Goal: Use online tool/utility: Utilize a website feature to perform a specific function

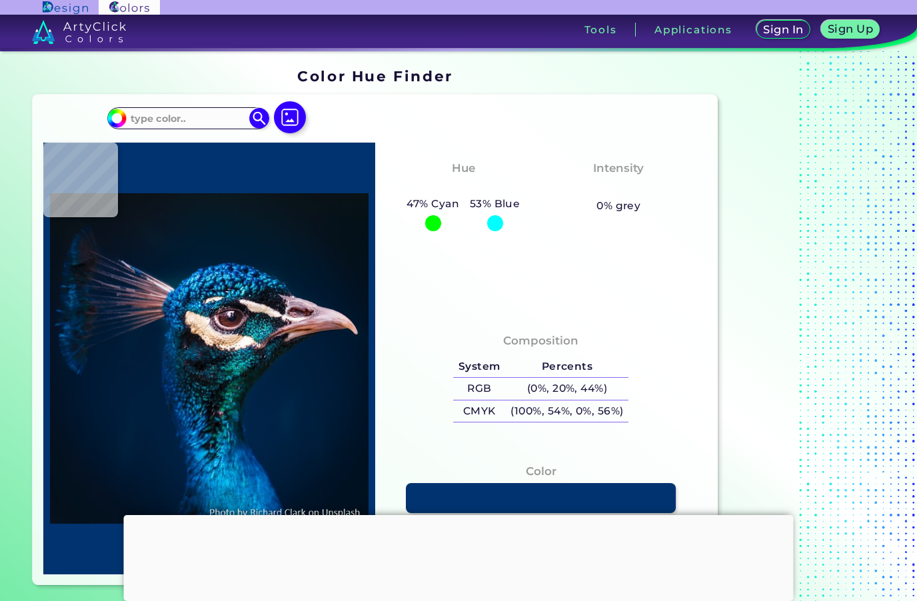
click at [294, 110] on img at bounding box center [290, 117] width 32 height 32
click at [0, 0] on input "file" at bounding box center [0, 0] width 0 height 0
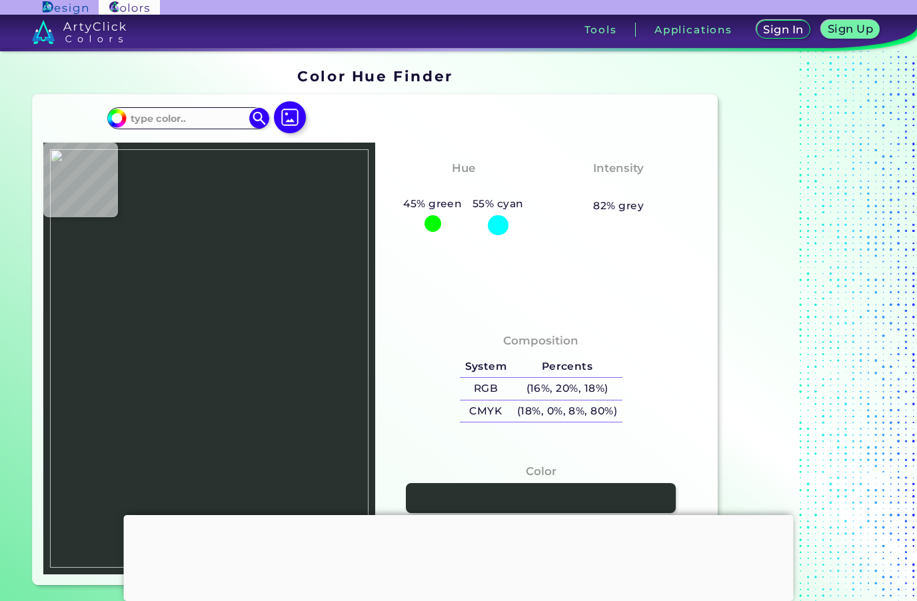
type input "#29322e"
type input "#29322E"
type input "#2f3837"
type input "#2F3837"
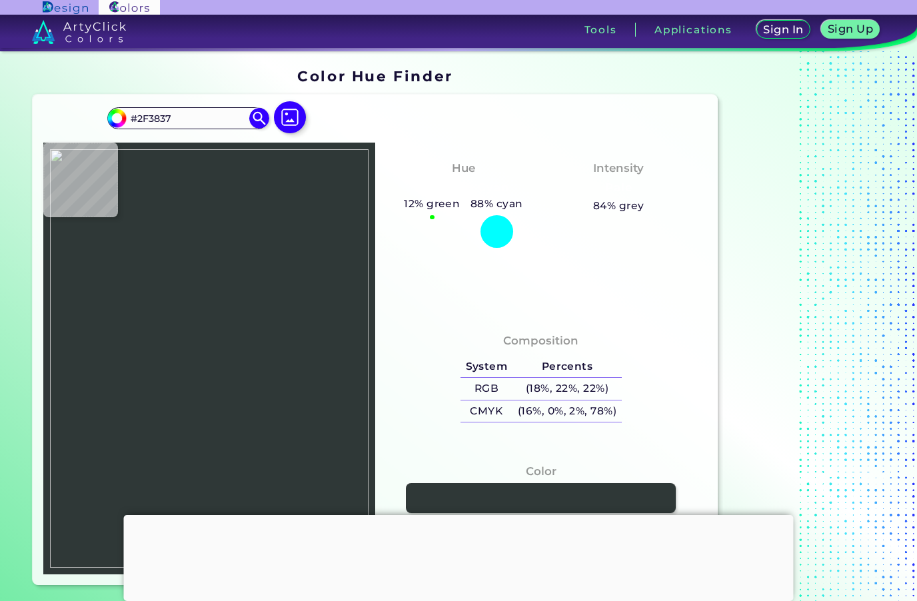
type input "#31373a"
type input "#31373A"
type input "#24232b"
type input "#24232B"
type input "#312e38"
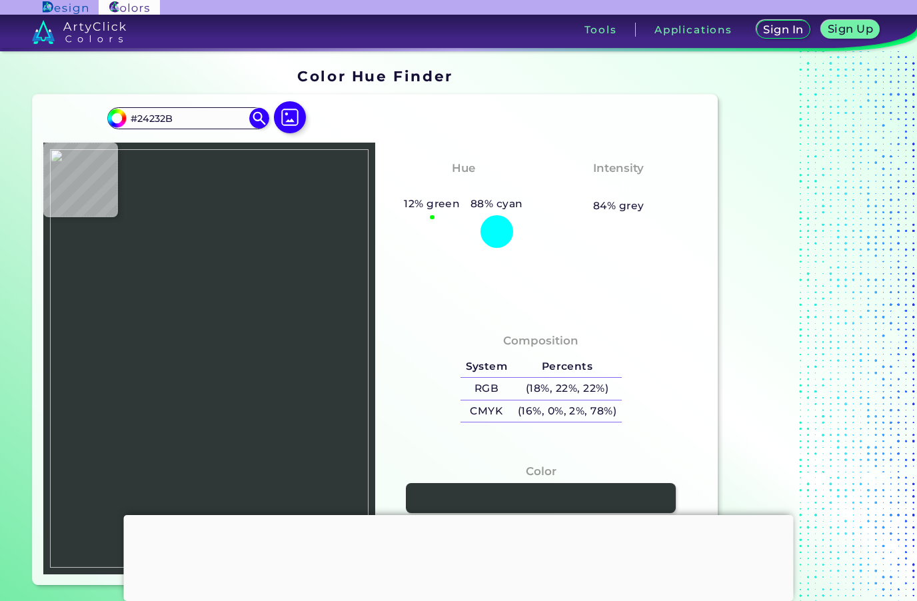
type input "#312E38"
type input "#2f2837"
type input "#2F2837"
type input "#2f2637"
type input "#2F2637"
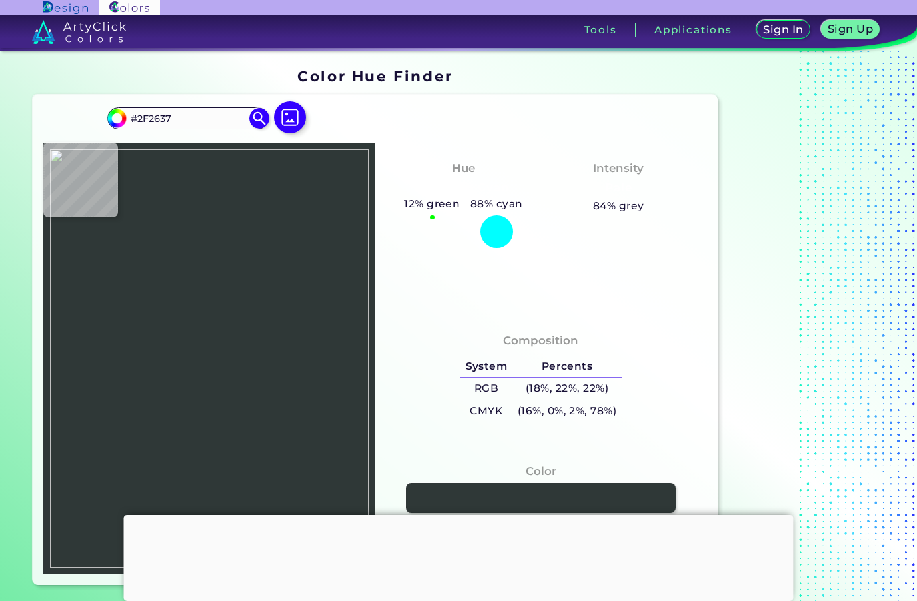
type input "#31283b"
type input "#31283B"
type input "#332a3d"
type input "#332A3D"
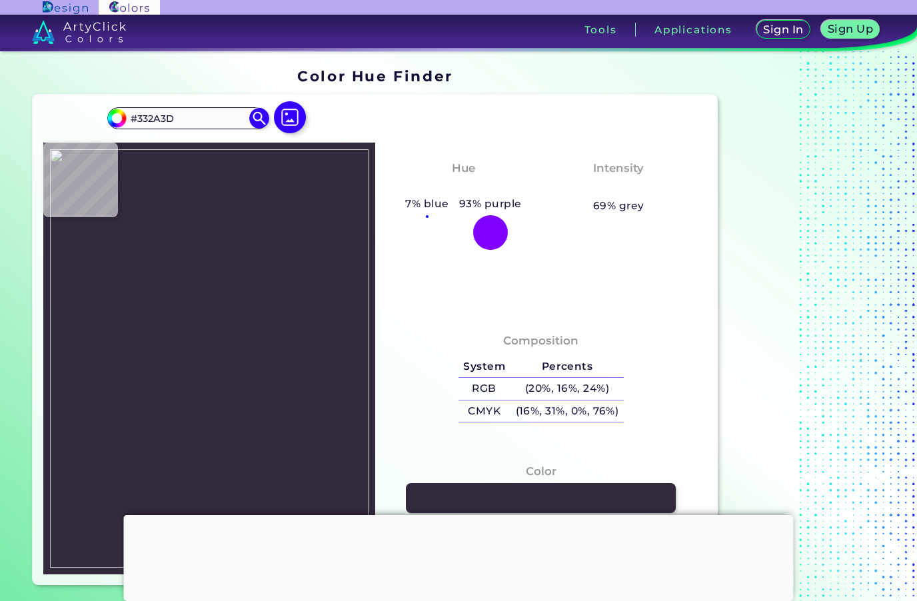
type input "#3a2d41"
type input "#3A2D41"
type input "#402f48"
type input "#402F48"
type input "#482e4d"
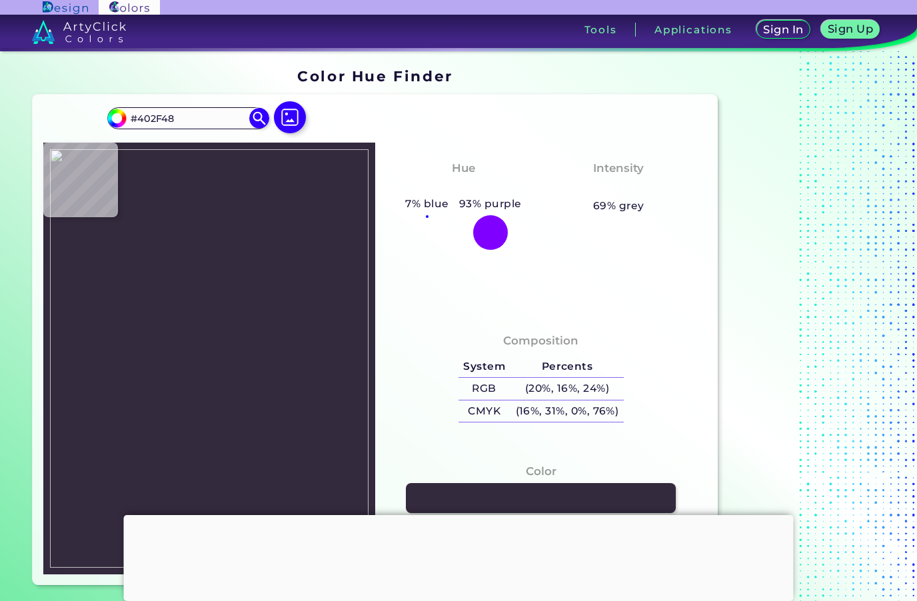
type input "#482E4D"
type input "#503152"
type input "#4f2d4f"
type input "#4F2D4F"
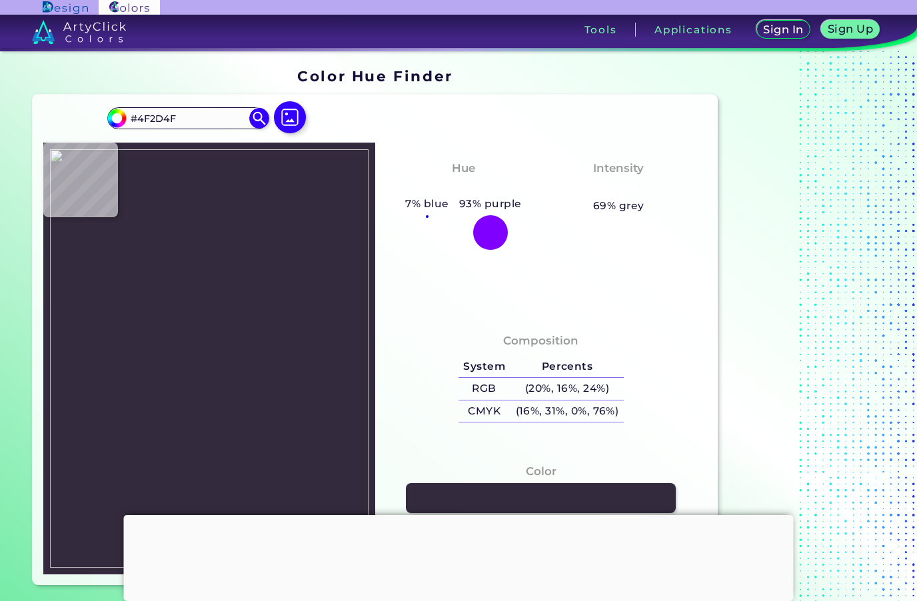
type input "#845571"
type input "#96637b"
type input "#96637B"
type input "#9b6479"
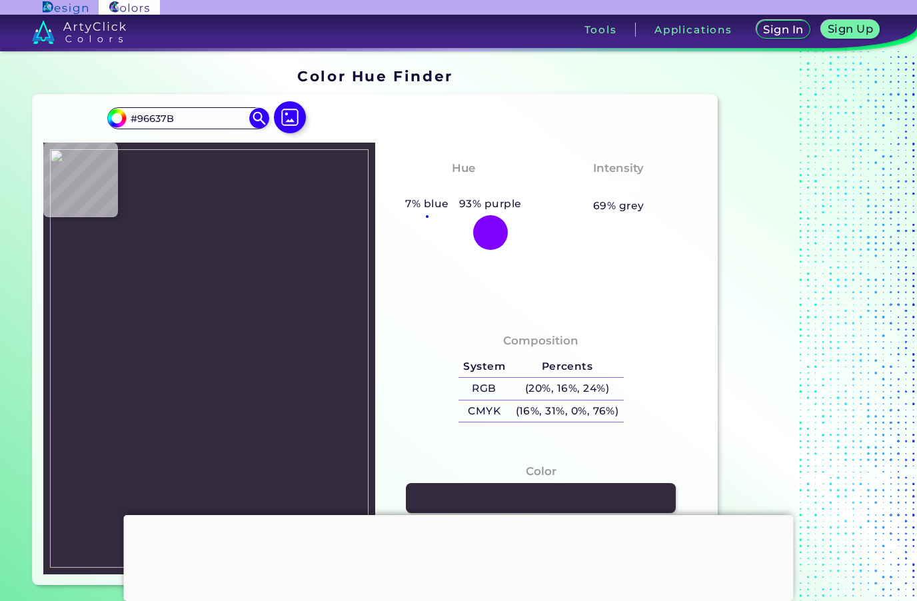
type input "#9B6479"
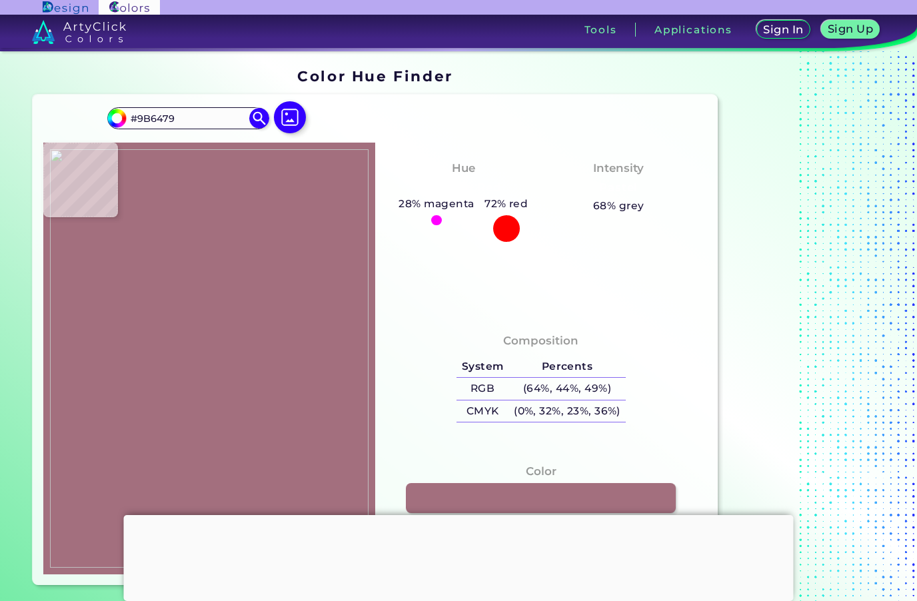
type input "#a36f7e"
type input "#A36F7E"
type input "#ac7e8d"
type input "#AC7E8D"
type input "#603b4e"
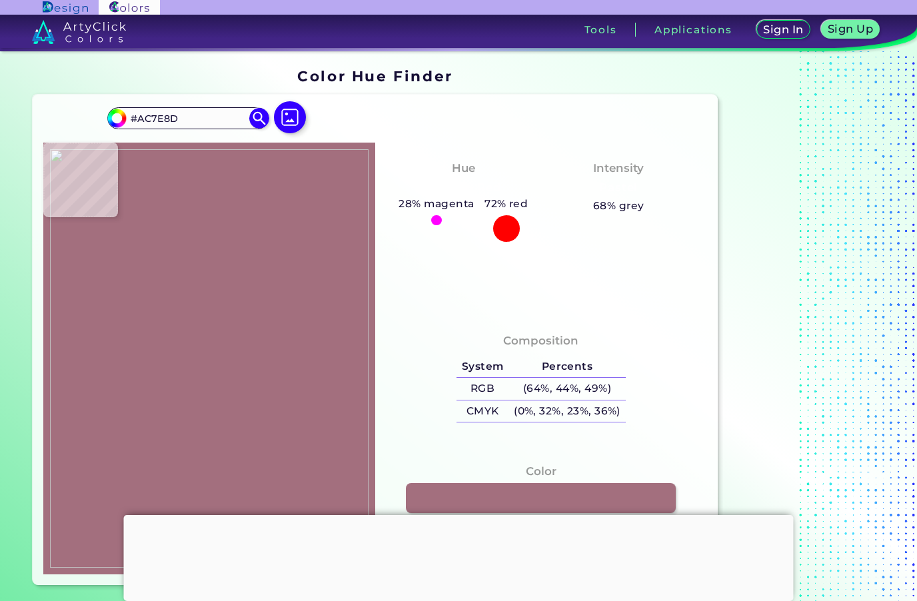
type input "#603B4E"
type input "#6d4b63"
type input "#6D4B63"
type input "#936480"
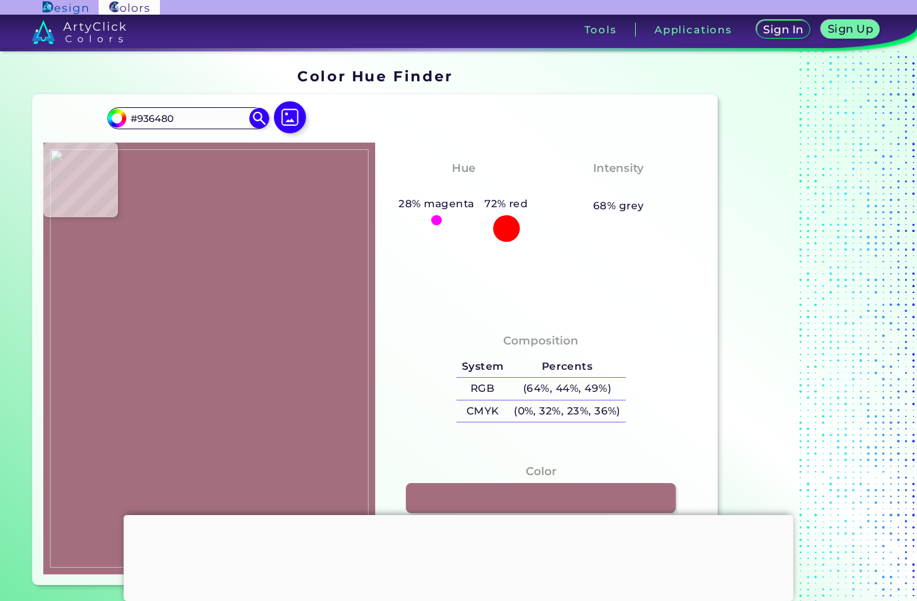
type input "#ab7695"
type input "#AB7695"
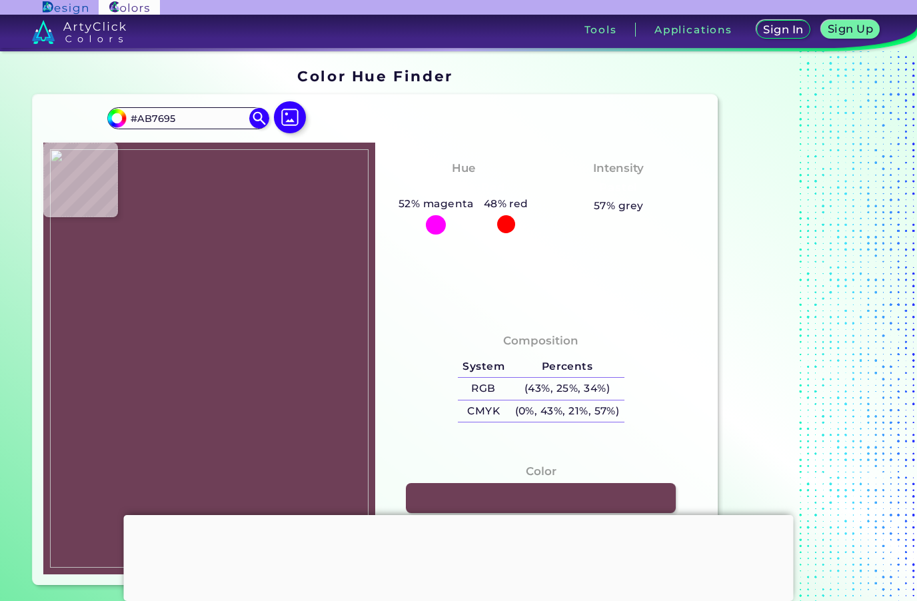
type input "#6e3f57"
type input "#6E3F57"
type input "#80586b"
type input "#80586B"
type input "#a57b91"
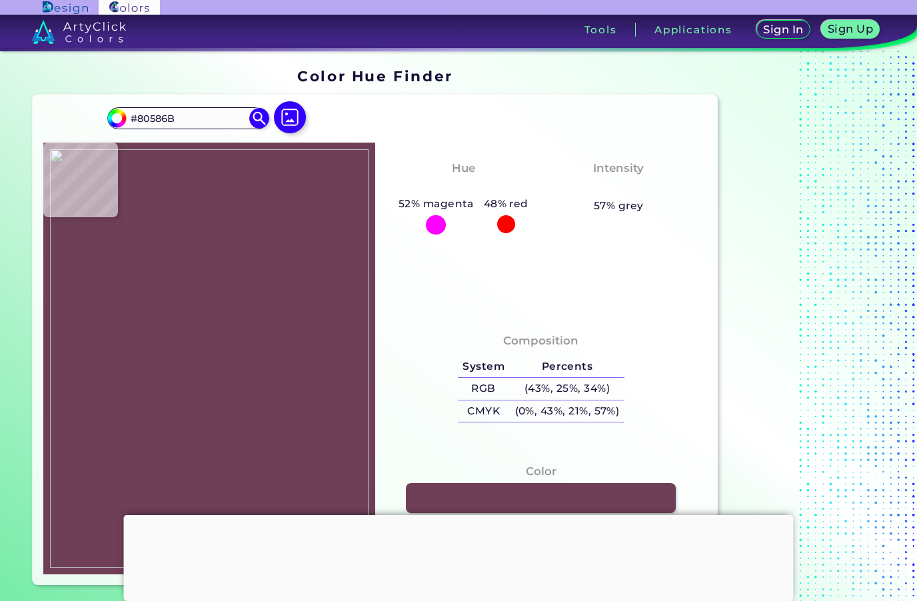
type input "#A57B91"
type input "#8f647b"
type input "#8F647B"
type input "#8a6577"
type input "#8A6577"
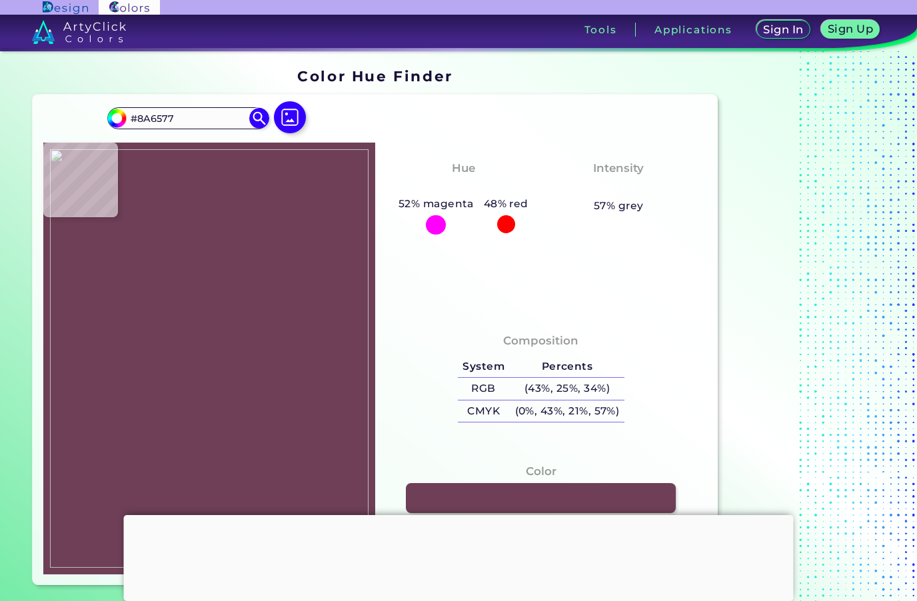
type input "#997387"
type input "#ae879c"
type input "#AE879C"
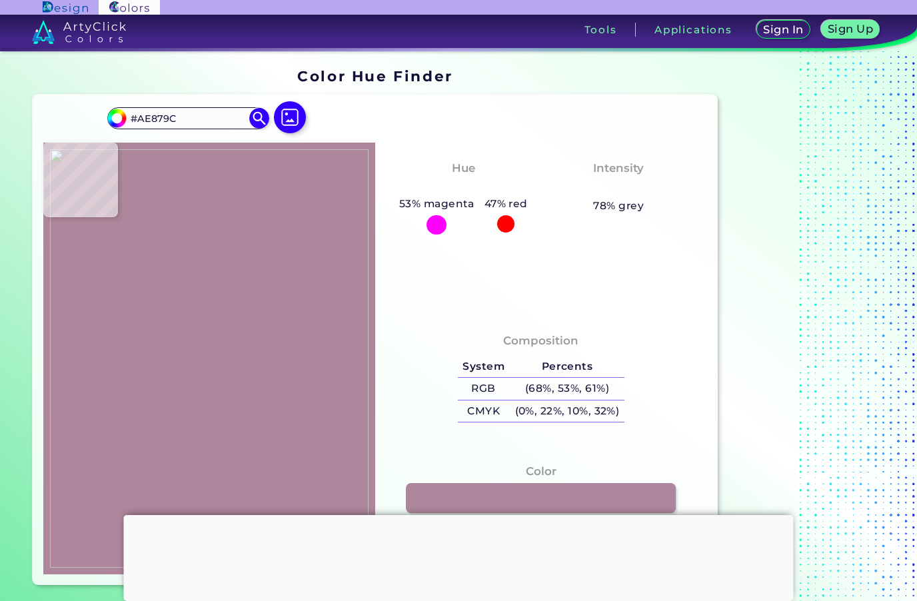
type input "#855b71"
type input "#855B71"
type input "#b886a1"
type input "#B886A1"
type input "#c38eac"
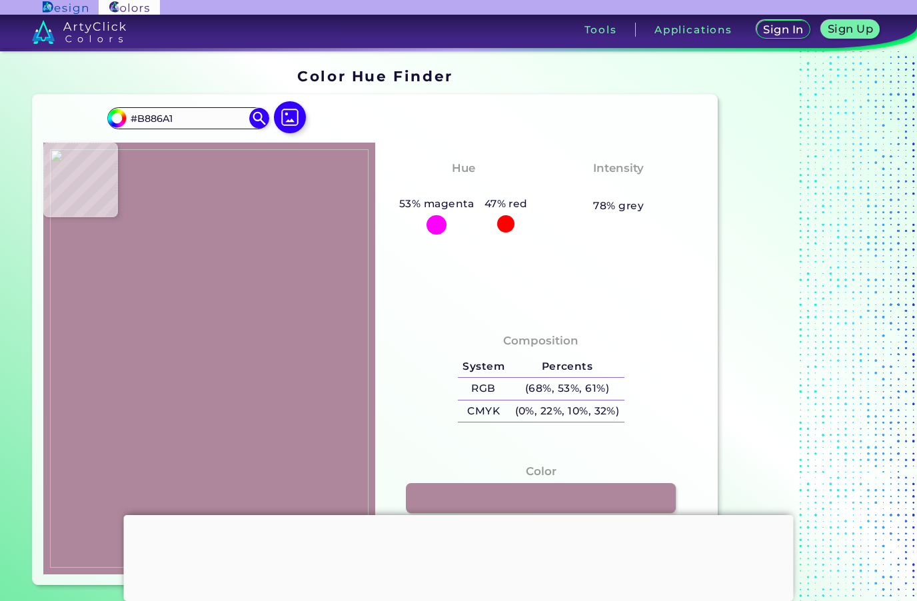
type input "#C38EAC"
type input "#885774"
type input "#905b7a"
type input "#905B7A"
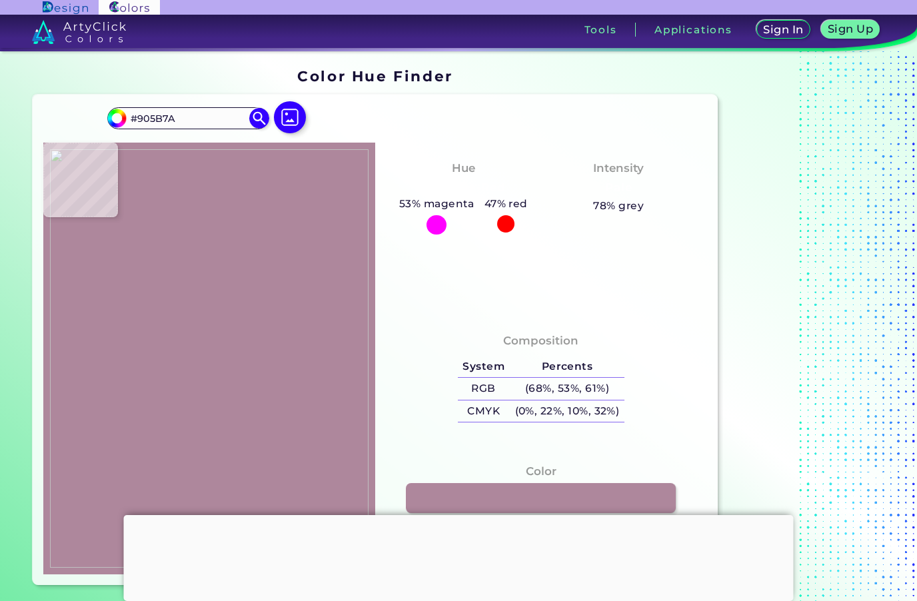
type input "#a4738d"
type input "#A4738D"
type input "#9c6c86"
type input "#9C6C86"
type input "#d9adc1"
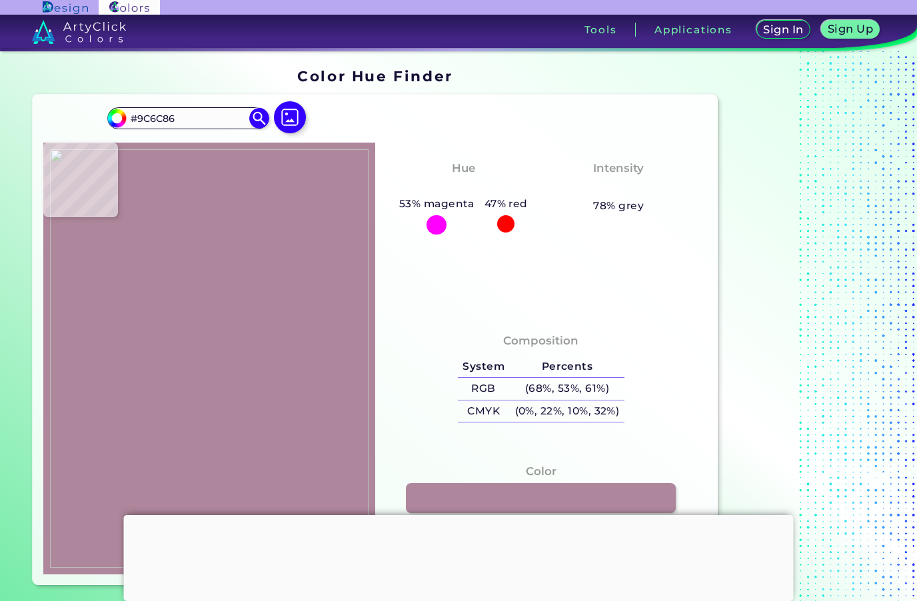
type input "#D9ADC1"
type input "#e6bbcf"
type input "#E6BBCF"
type input "#cda2b5"
type input "#CDA2B5"
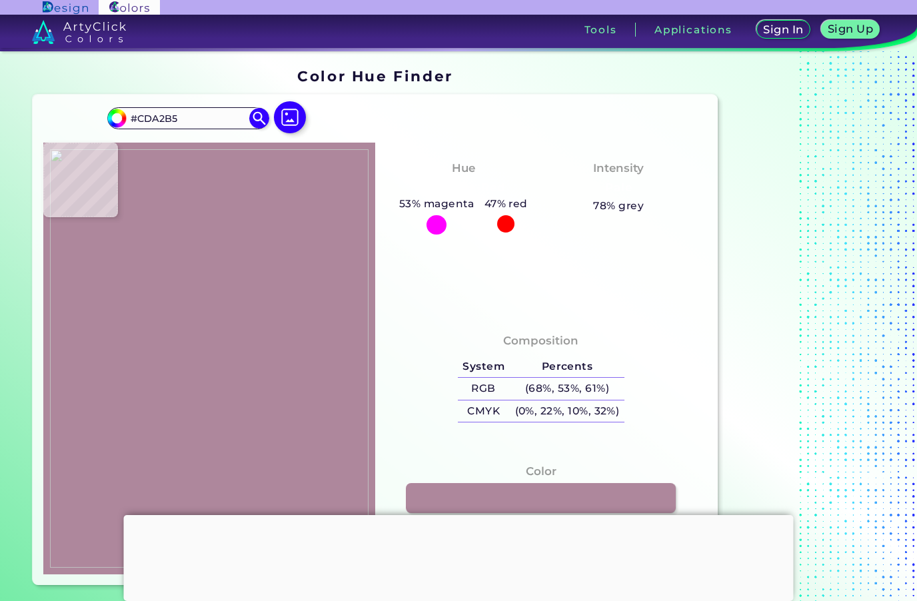
type input "#d3aabc"
type input "#D3AABC"
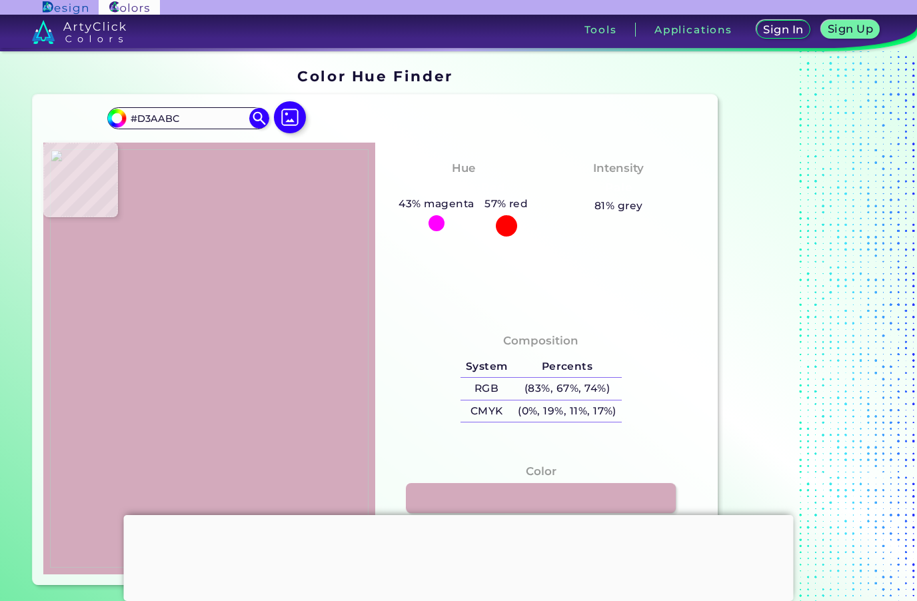
type input "#e1b5cc"
type input "#E1B5CC"
type input "#e0b5cb"
type input "#E0B5CB"
type input "#f3c6dd"
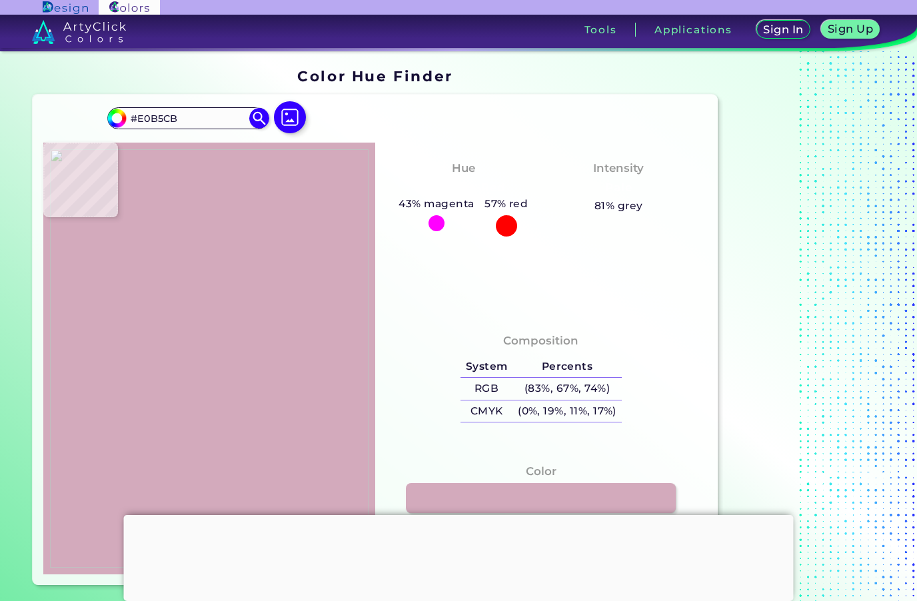
type input "#F3C6DD"
type input "#b17ca0"
type input "#B17CA0"
type input "#895679"
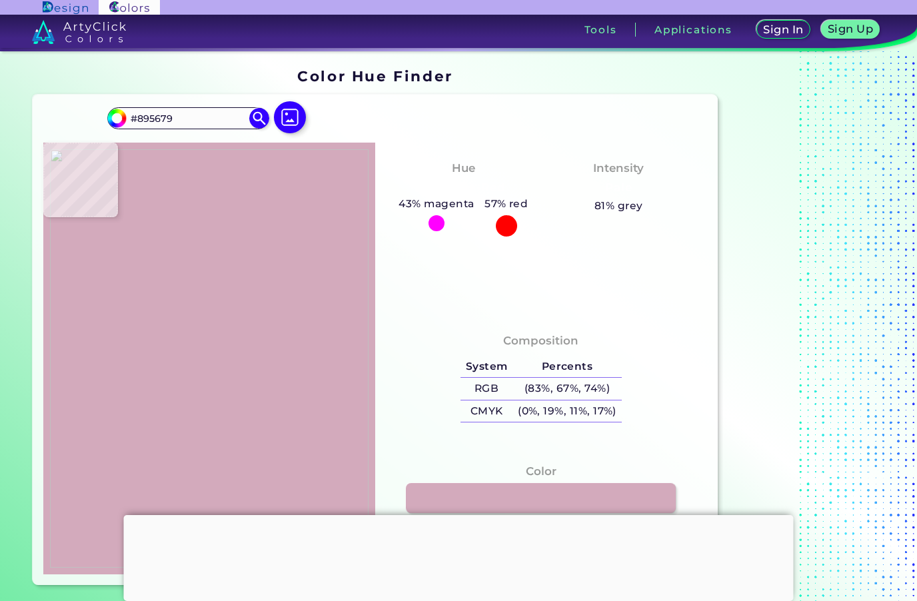
type input "#986589"
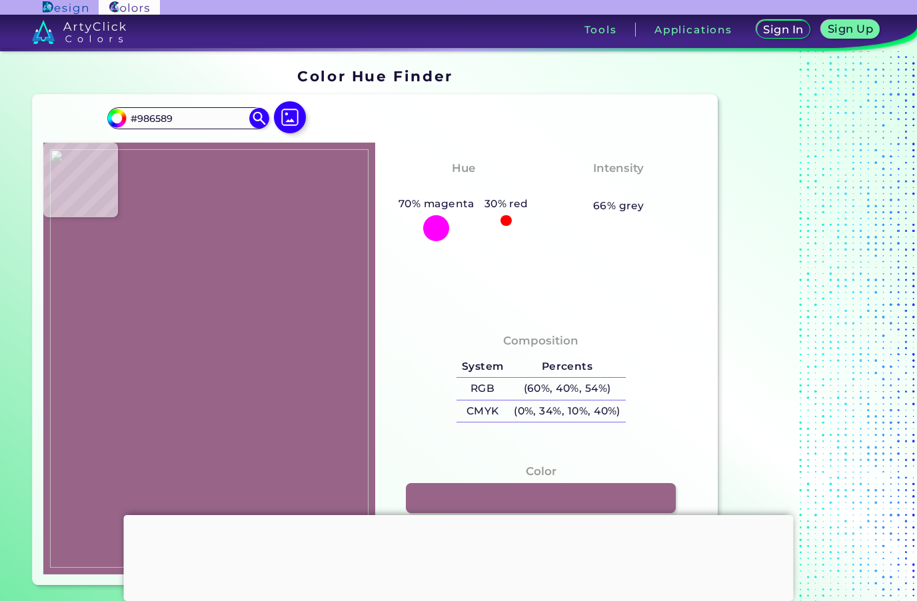
type input "#daacc8"
type input "#DAACC8"
type input "#c799b5"
type input "#C799B5"
type input "#e6c3d5"
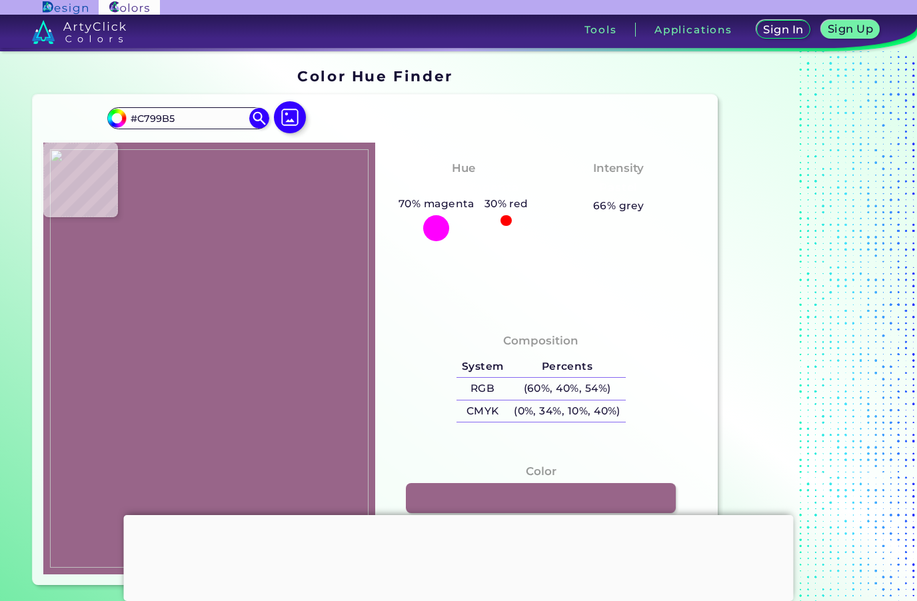
type input "#E6C3D5"
type input "#dec0ce"
type input "#DEC0CE"
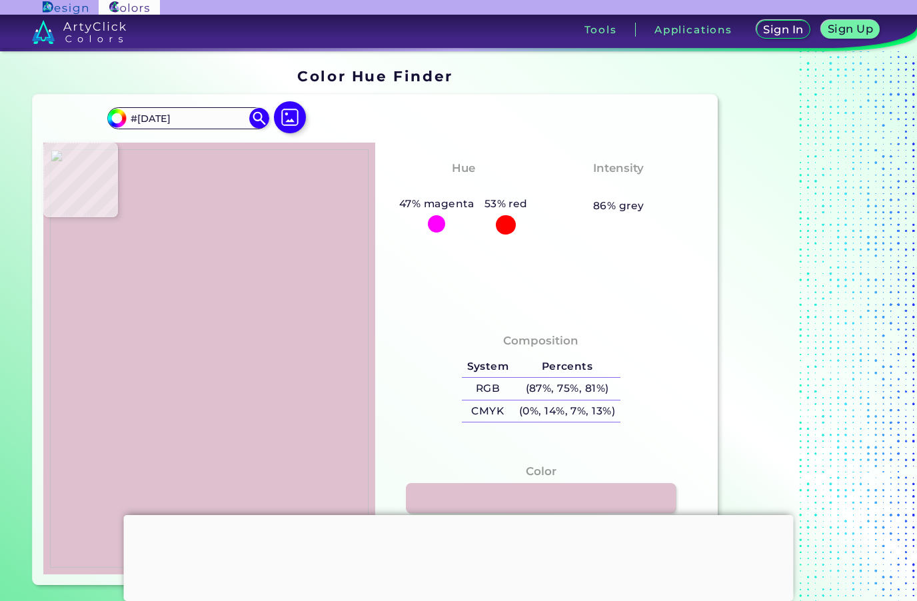
type input "#dec1d0"
type input "#DEC1D0"
type input "#f1d6e2"
type input "#F1D6E2"
type input "#f1d7e3"
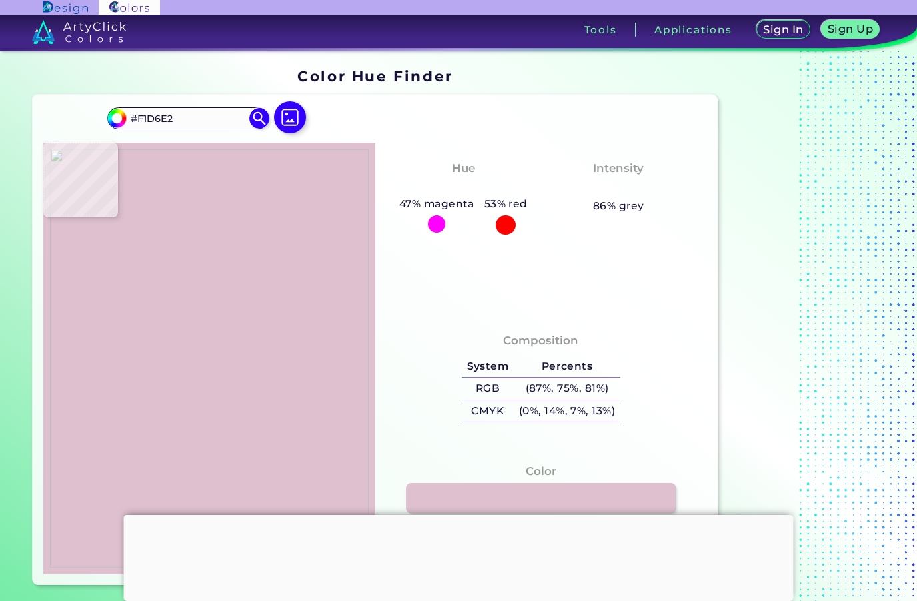
type input "#F1D7E3"
type input "#d7b9c3"
type input "#D7B9C3"
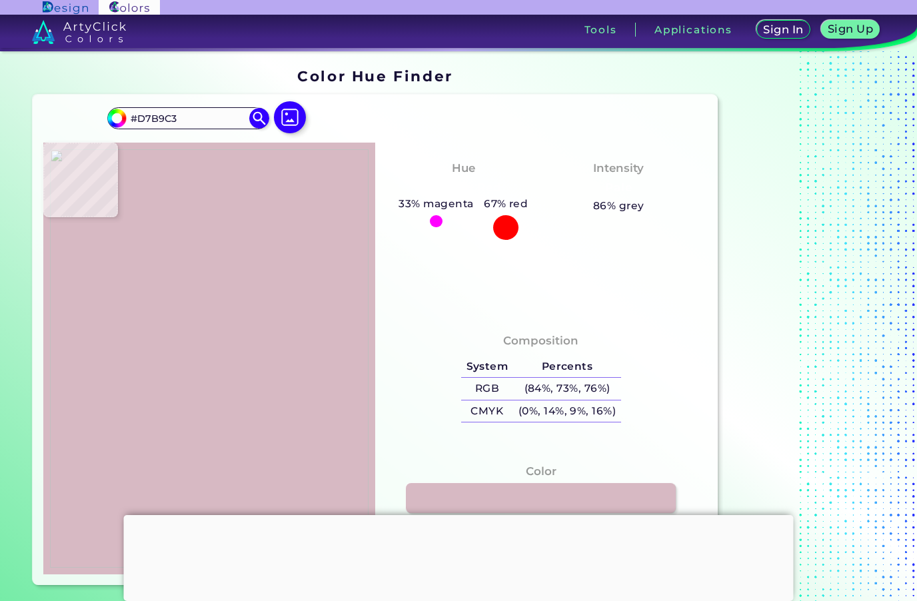
type input "#e7c9d5"
type input "#E7C9D5"
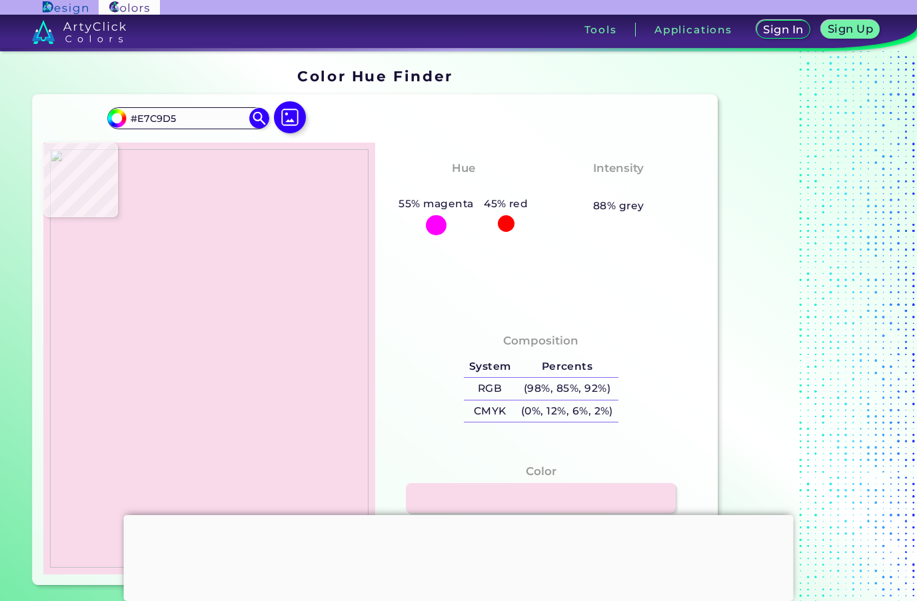
type input "#f9daeb"
type input "#F9DAEB"
type input "#f7d7e4"
type input "#F7D7E4"
type input "#f4e9ef"
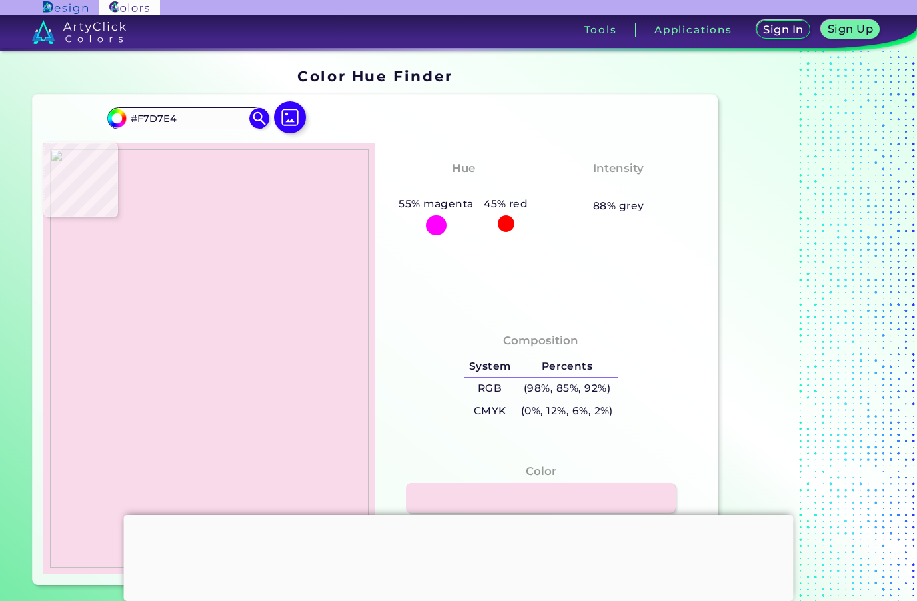
type input "#F4E9EF"
type input "#fce8f1"
type input "#FCE8F1"
type input "#fcddf3"
type input "#FCDDF3"
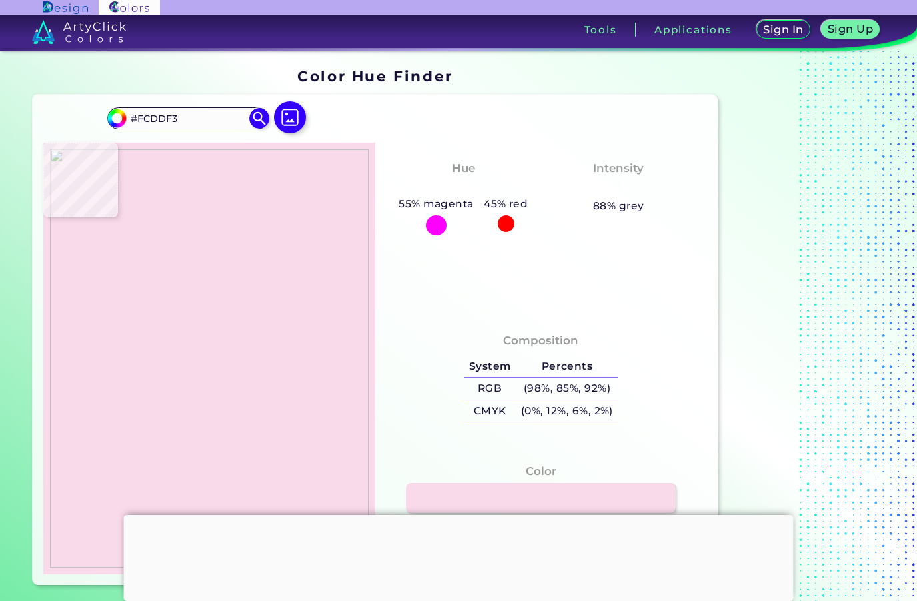
type input "#eeccda"
type input "#EECCDA"
type input "#935d79"
type input "#935D79"
type input "#42334a"
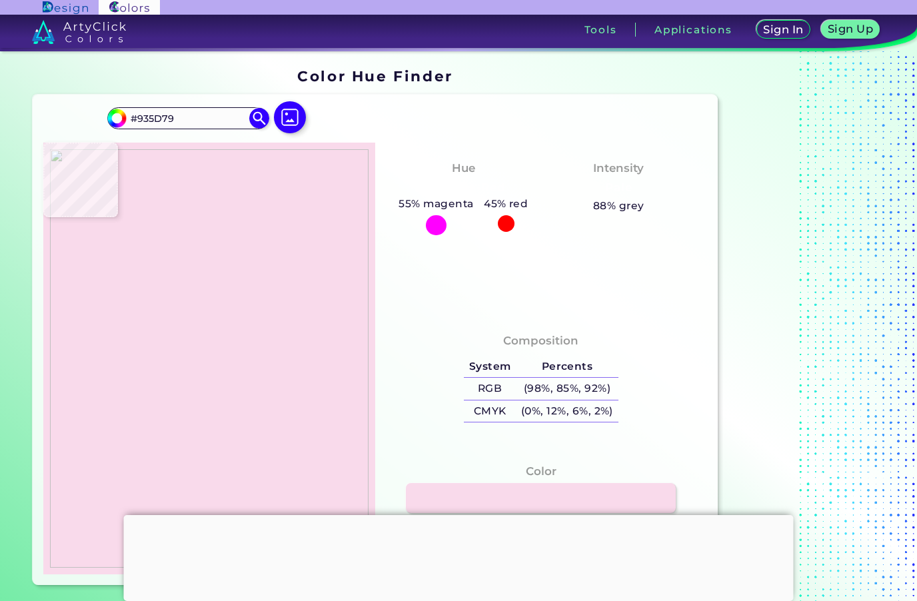
type input "#42334A"
type input "#322c39"
type input "#322C39"
type input "#2b262c"
type input "#2B262C"
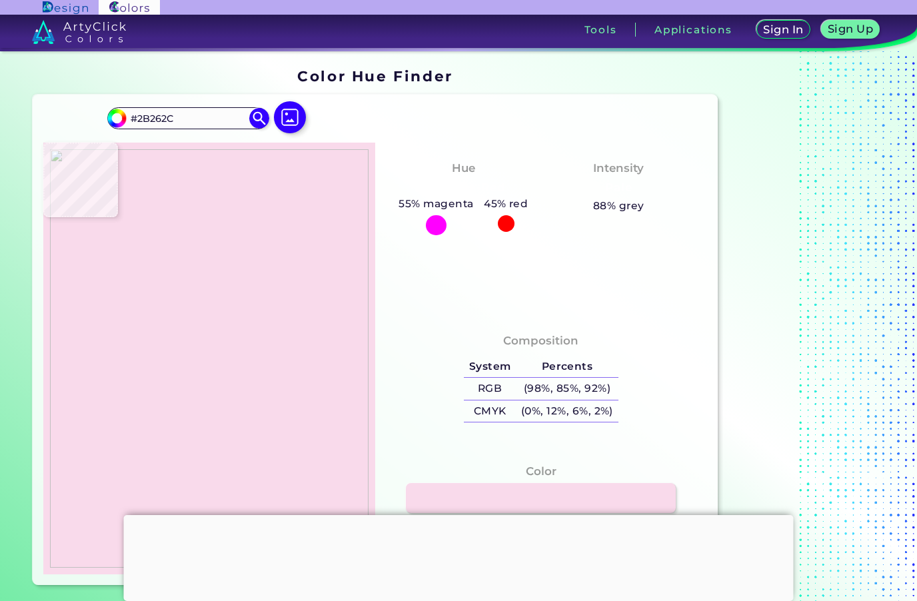
type input "#252527"
type input "#6a5b68"
type input "#6A5B68"
type input "#373845"
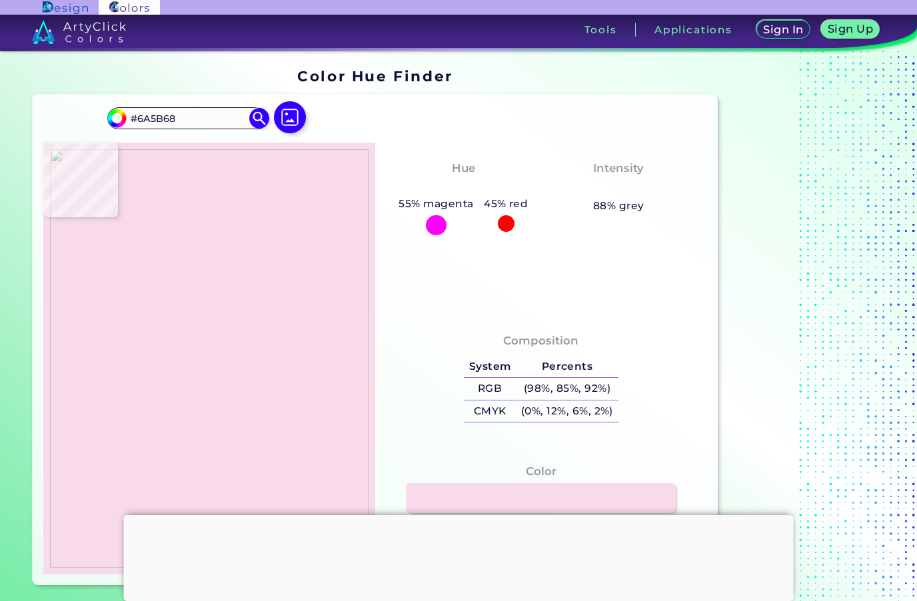
type input "#373845"
type input "#c1b7c0"
type input "#C1B7C0"
type input "#aca0ae"
type input "#ACA0AE"
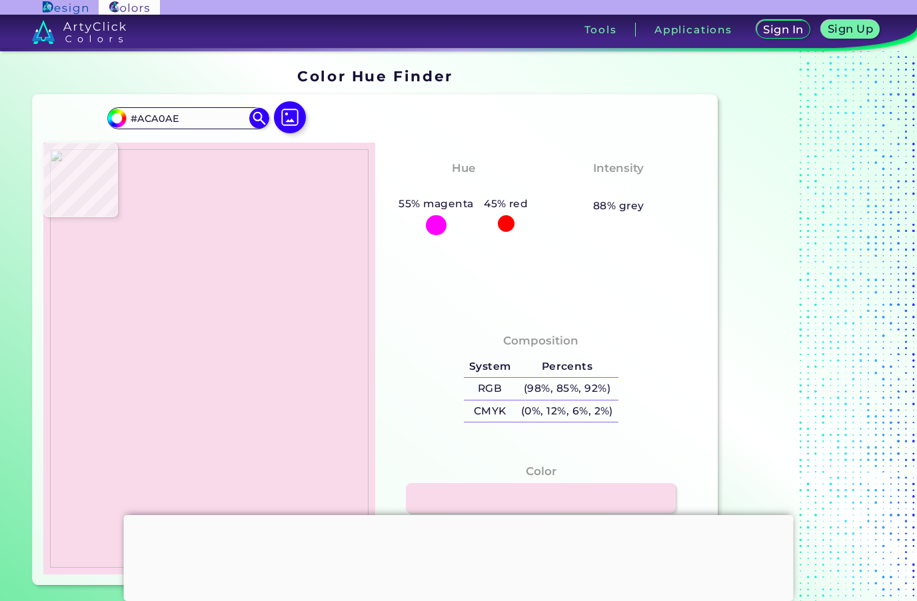
type input "#795f66"
type input "#795F66"
type input "#31313b"
type input "#31313B"
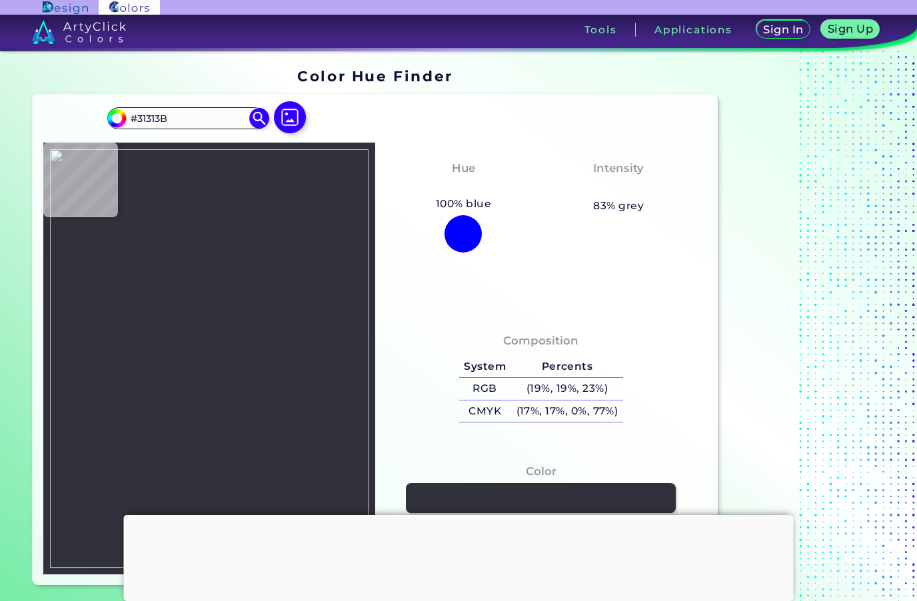
type input "#282731"
type input "#2e2e38"
type input "#2E2E38"
type input "#32333d"
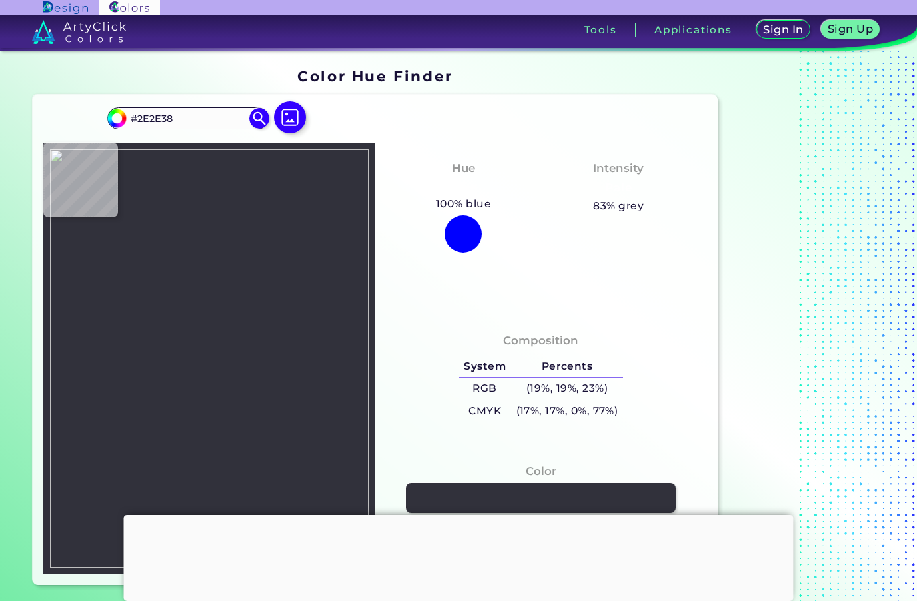
type input "#32333D"
type input "#2a2d36"
type input "#2A2D36"
type input "#48434a"
type input "#48434A"
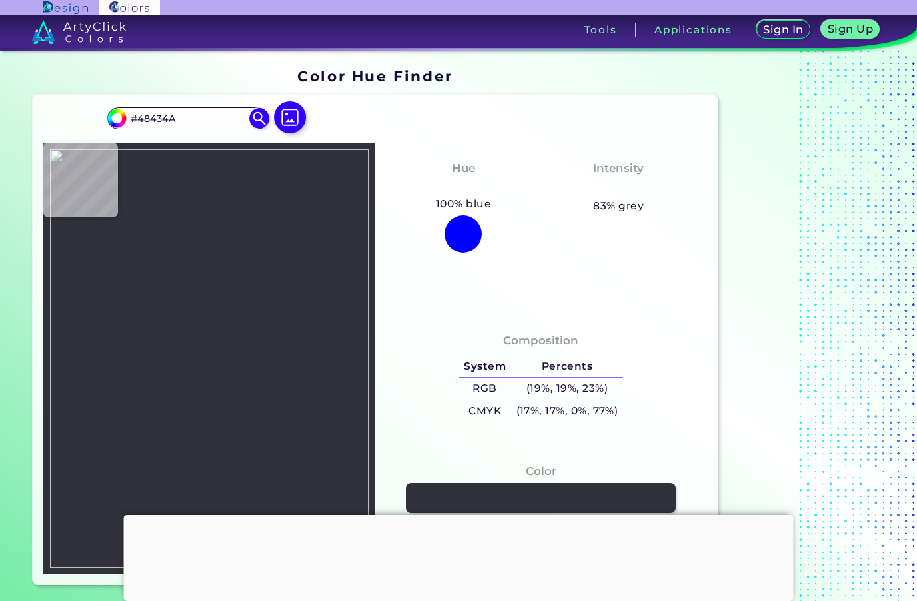
type input "#705c62"
type input "#705C62"
type input "#87727b"
type input "#87727B"
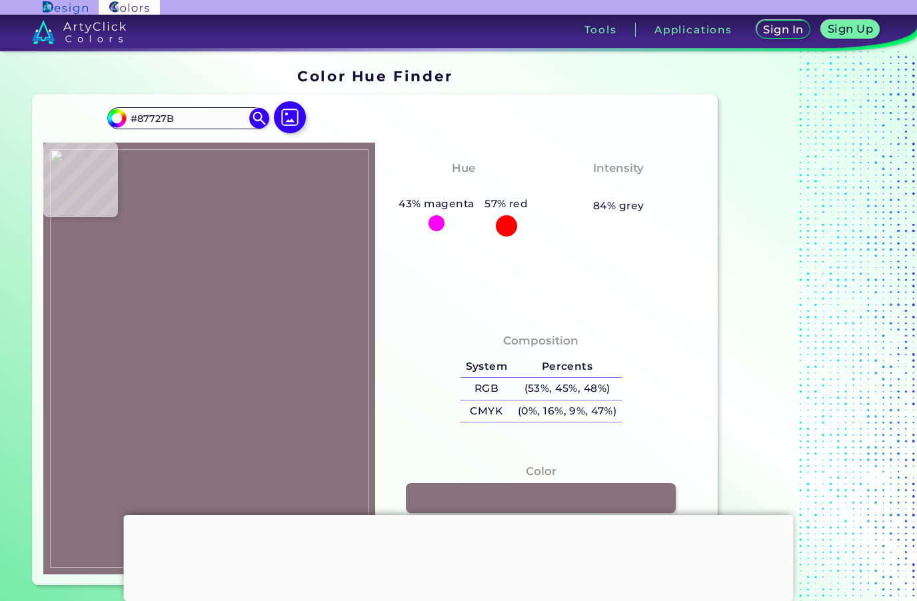
type input "#d2cbd5"
type input "#D2CBD5"
type input "#fefdff"
type input "#FEFDFF"
type input "#c4bac2"
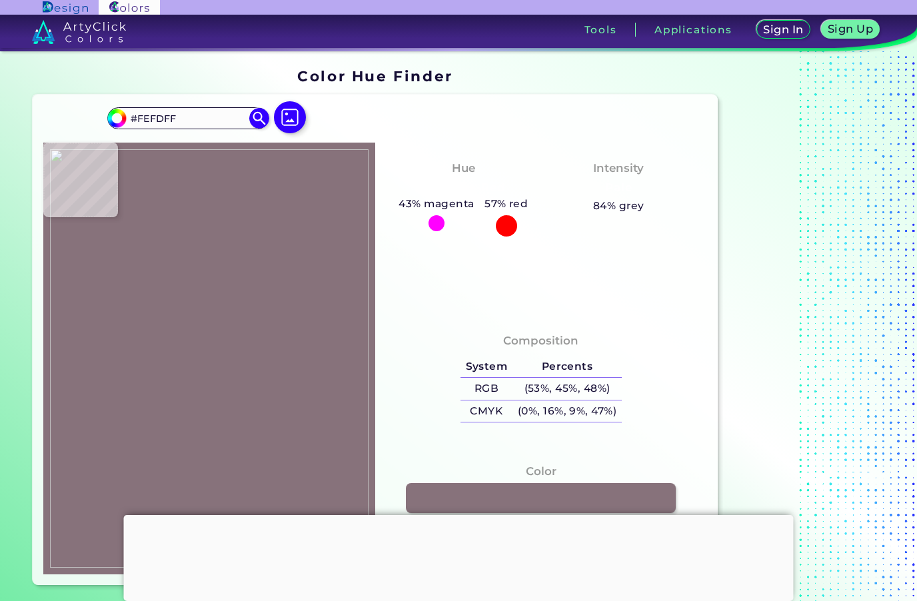
type input "#C4BAC2"
type input "#ada2a8"
type input "#ADA2A8"
type input "#9d9196"
type input "#9D9196"
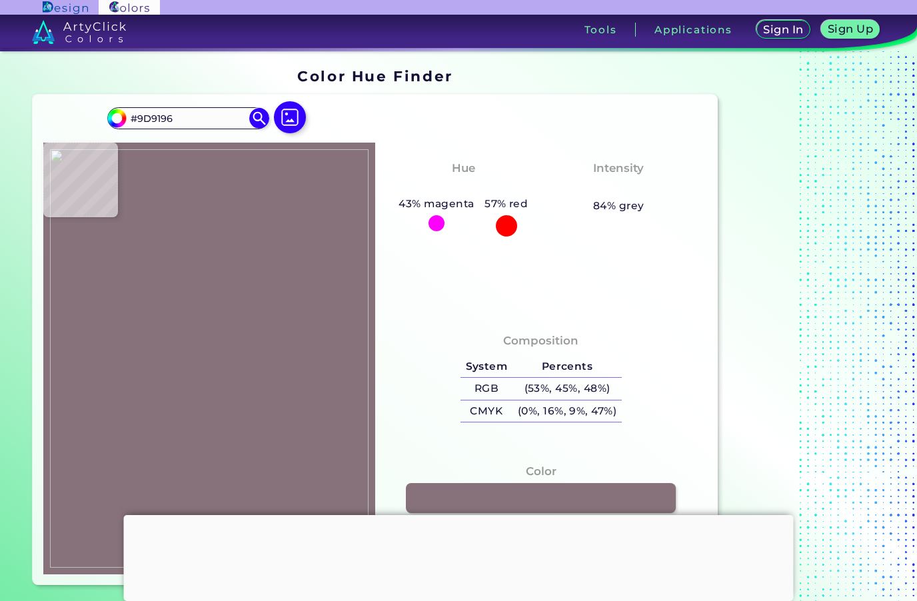
type input "#685c60"
type input "#685C60"
type input "#665862"
type input "#544854"
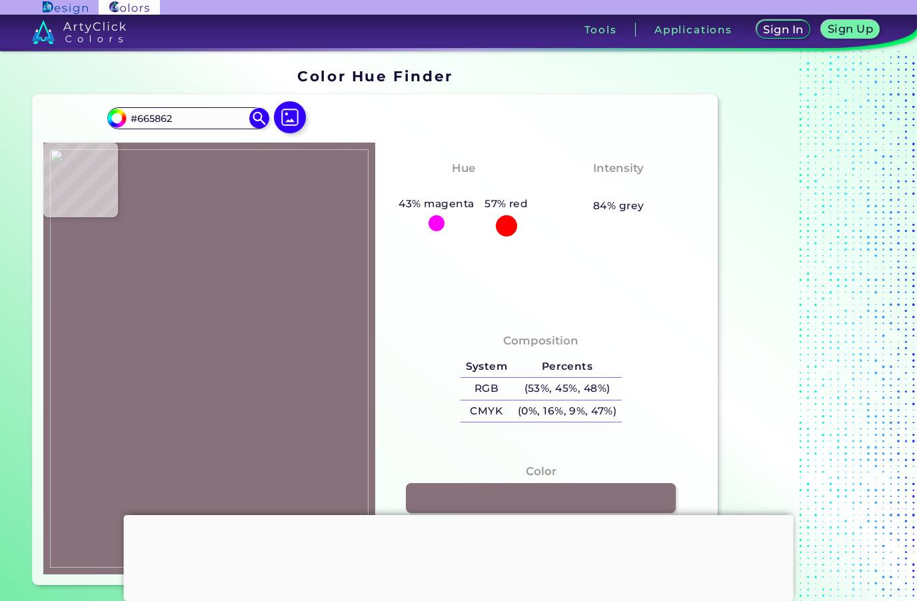
type input "#544854"
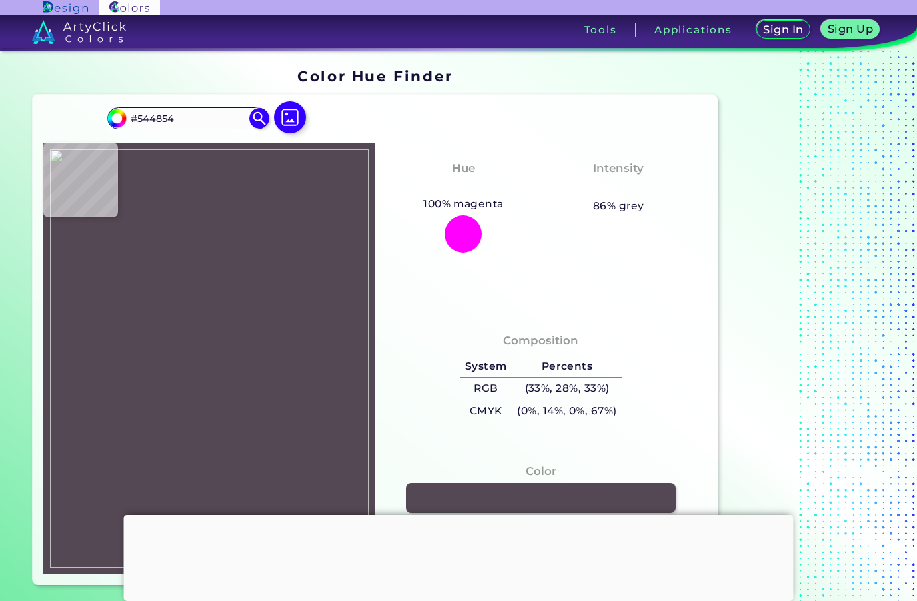
type input "#3c3142"
type input "#3C3142"
type input "#403544"
type input "#342e3c"
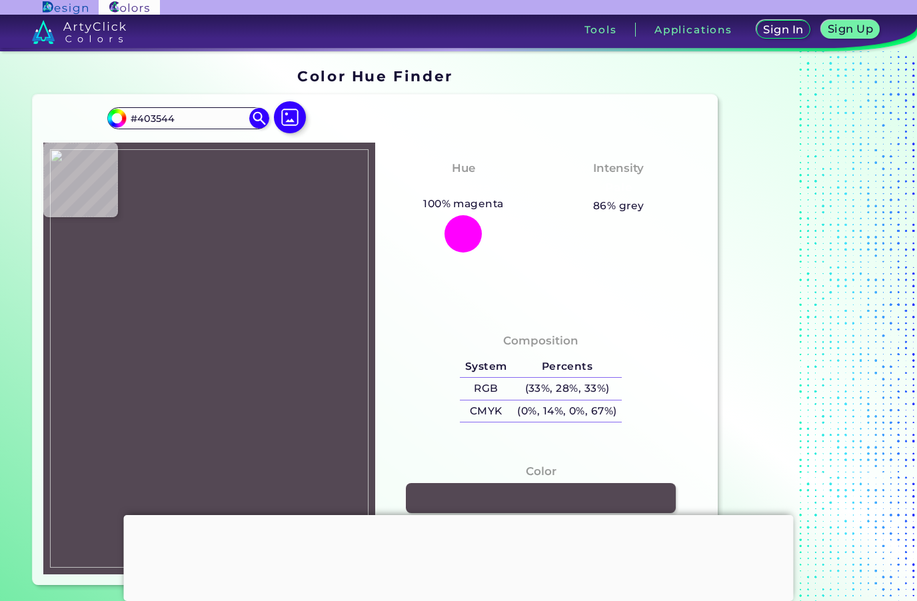
type input "#342E3C"
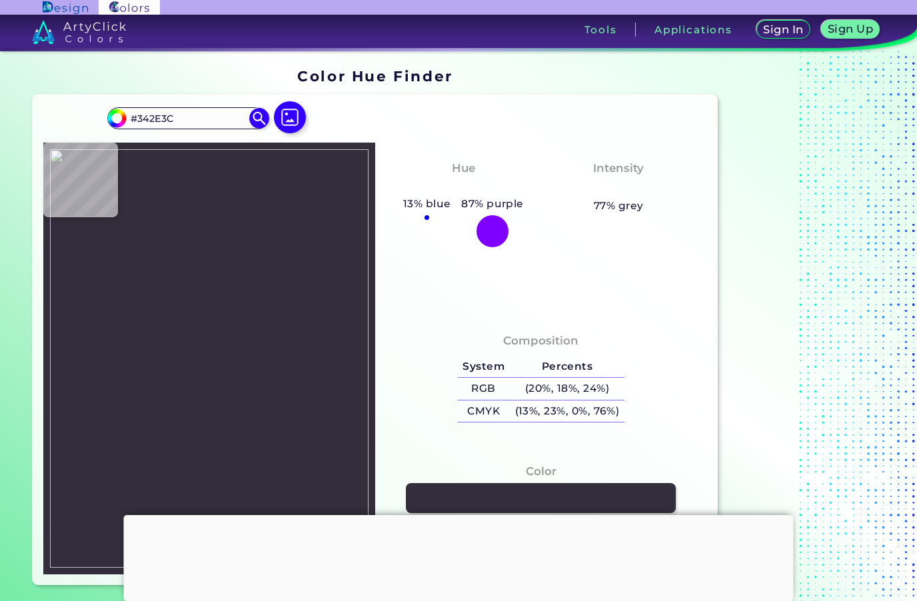
type input "#2a2735"
type input "#2A2735"
type input "#2d2a33"
type input "#2D2A33"
type input "#28262e"
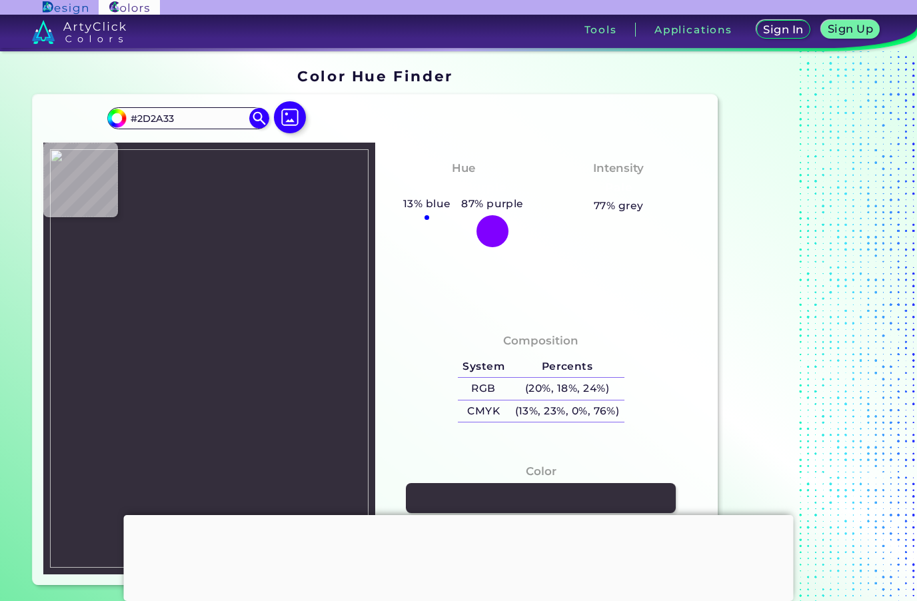
type input "#28262E"
type input "#2b282f"
type input "#2B282F"
type input "#25242a"
type input "#25242A"
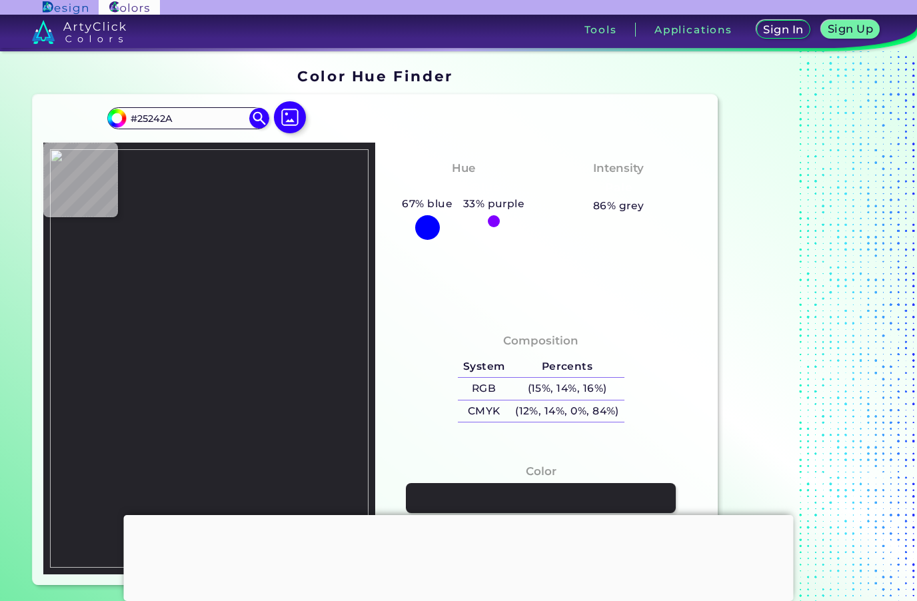
type input "#2b282f"
type input "#2B282F"
type input "#27222d"
type input "#27222D"
type input "#302c39"
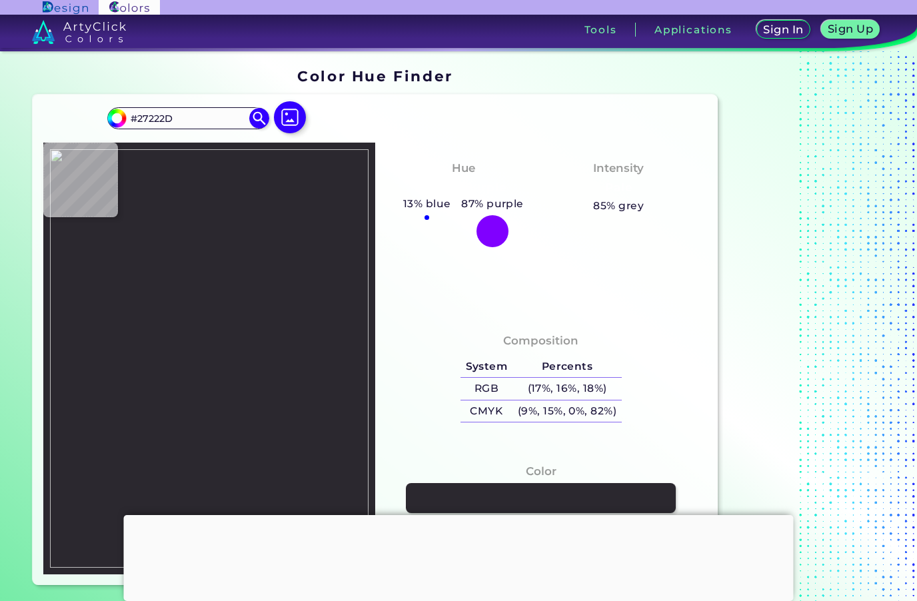
type input "#302C39"
type input "#1c1921"
type input "#1C1921"
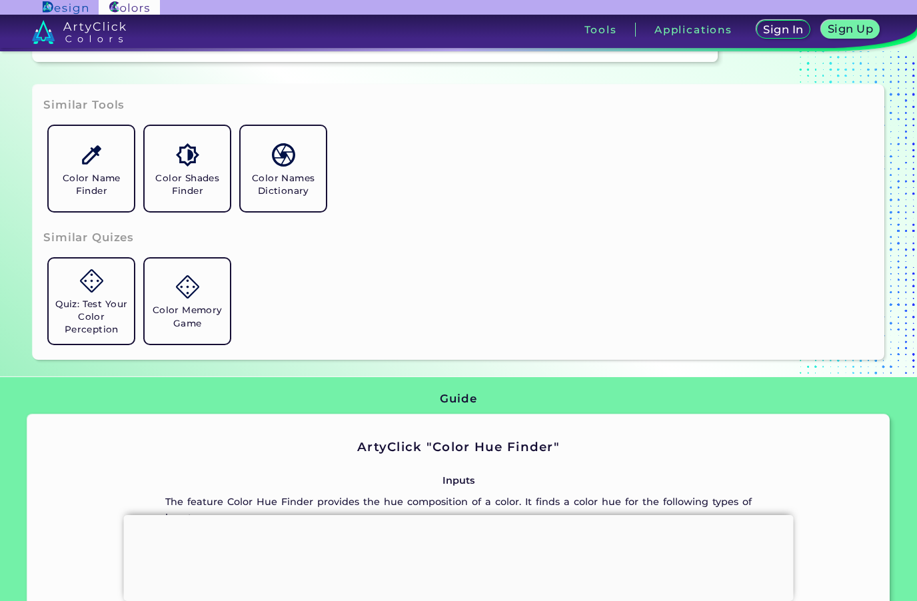
scroll to position [526, 0]
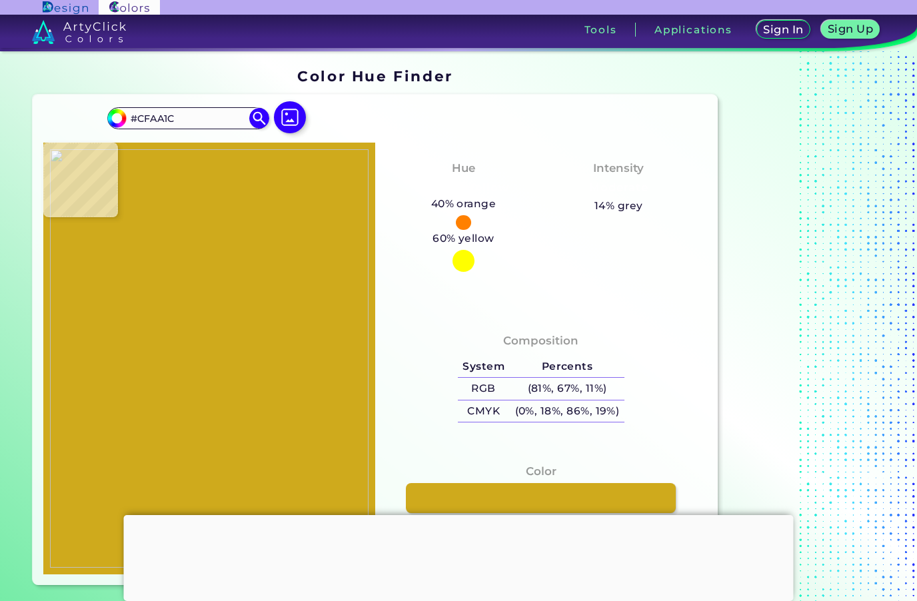
click at [285, 112] on img at bounding box center [290, 117] width 32 height 32
click at [0, 0] on input "file" at bounding box center [0, 0] width 0 height 0
type input "#5f81a6"
type input "#5F81A6"
type input "#5a7ca1"
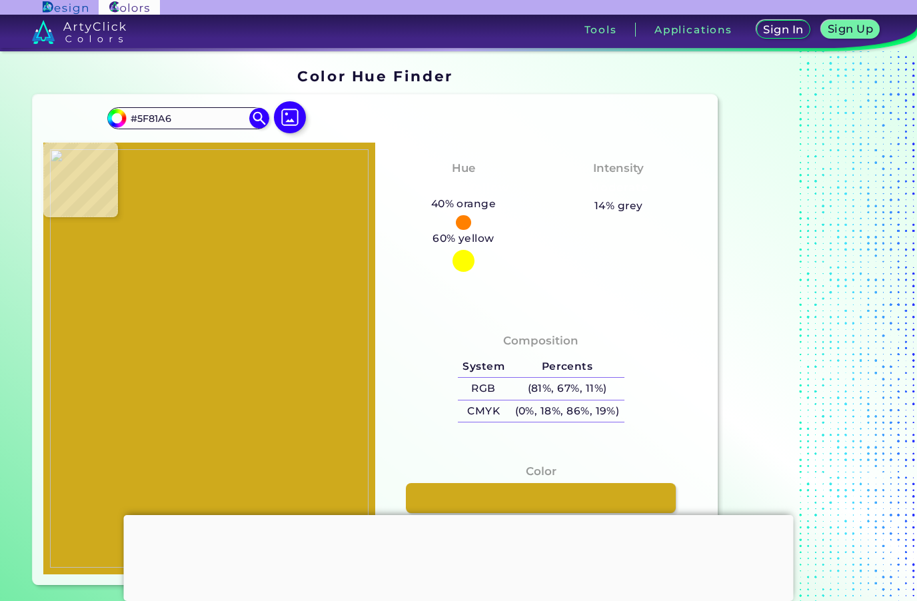
type input "#5A7CA1"
type input "#5b7da2"
type input "#5B7DA2"
type input "#587a9f"
type input "#587A9F"
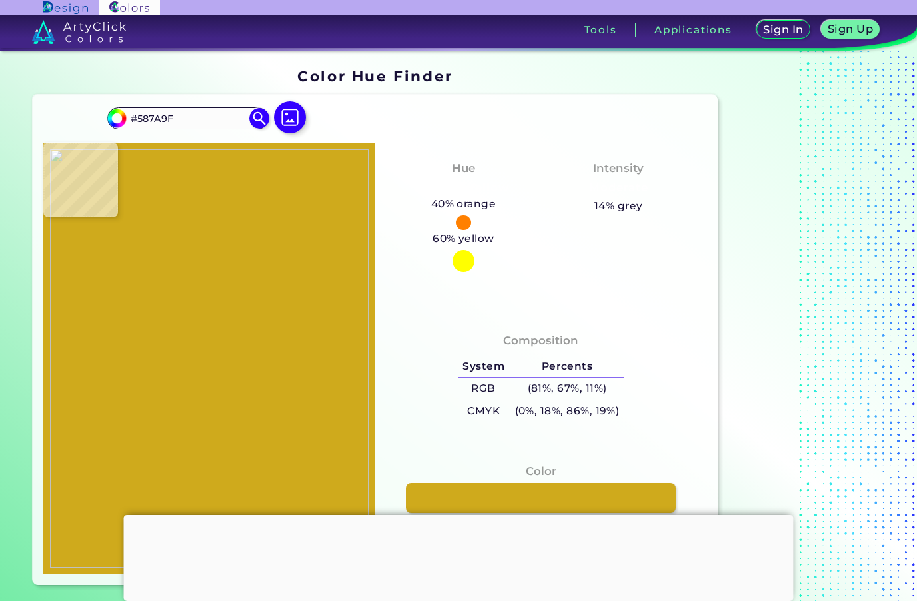
type input "#54769b"
type input "#54769B"
type input "#56799f"
type input "#56799F"
type input "#5a7ca2"
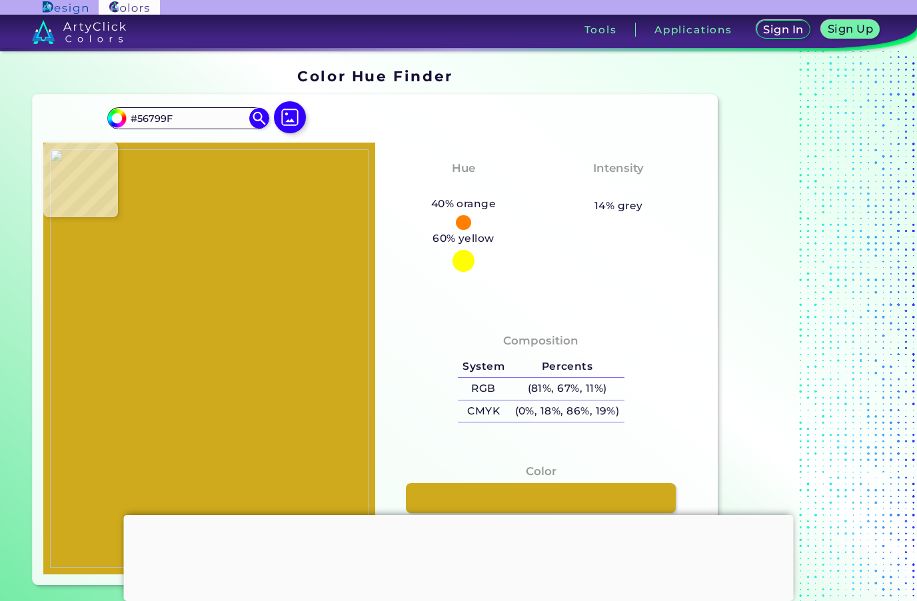
type input "#5A7CA2"
type input "#5a7da3"
type input "#5A7DA3"
type input "#577da4"
type input "#577DA4"
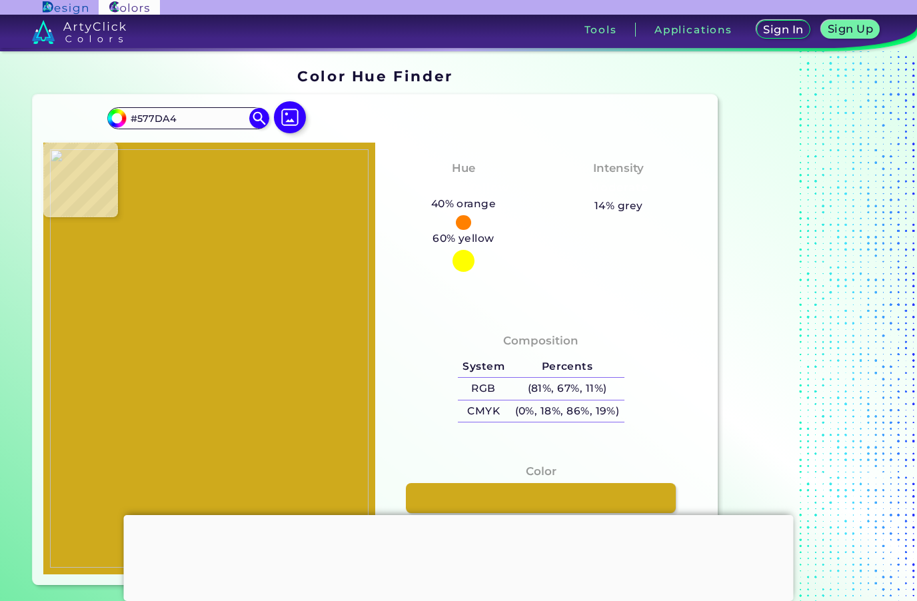
type input "#597fa4"
type input "#597FA4"
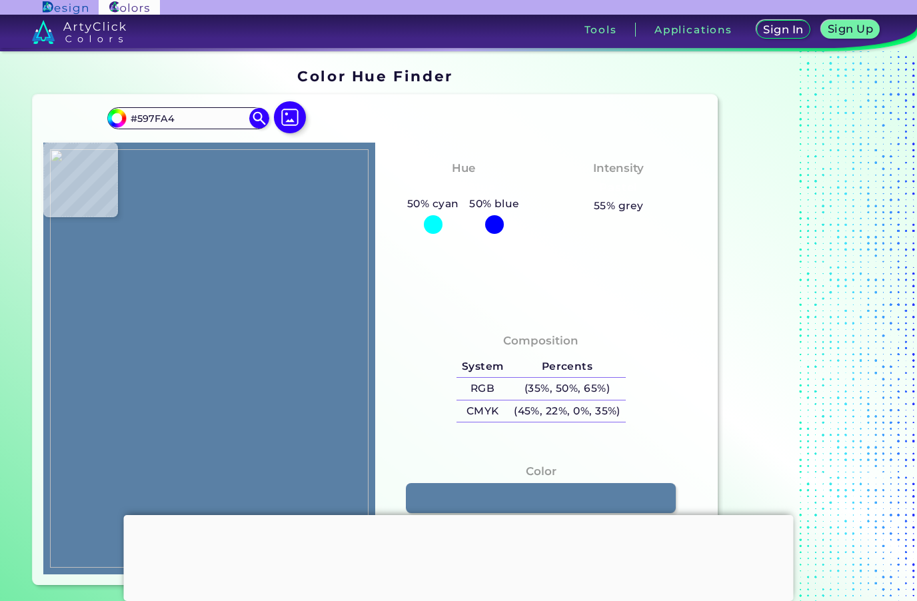
type input "#5a80a5"
type input "#5A80A5"
type input "#597fa3"
type input "#597FA3"
type input "#5c80a5"
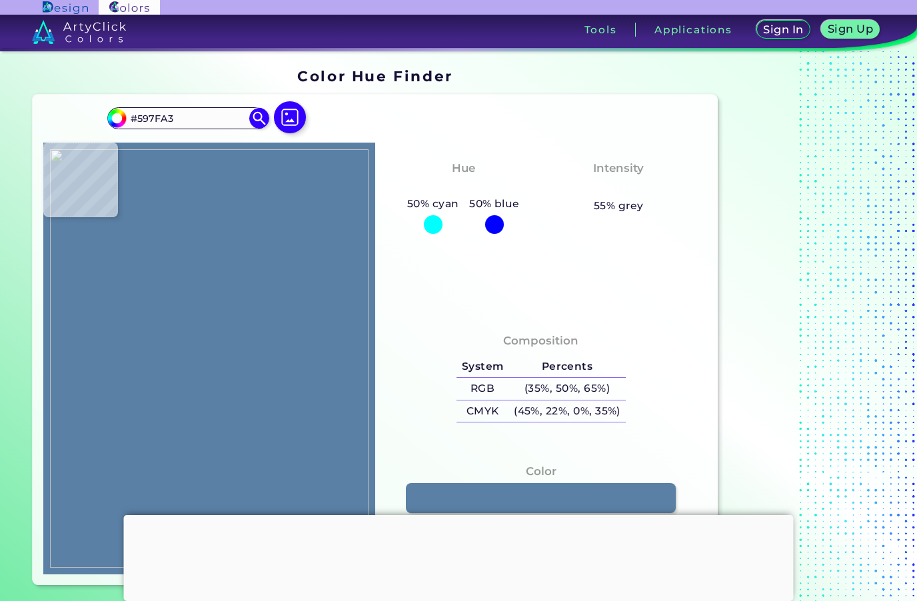
type input "#5C80A5"
type input "#5c80a4"
type input "#5C80A4"
type input "#5c7fa2"
type input "#5C7FA2"
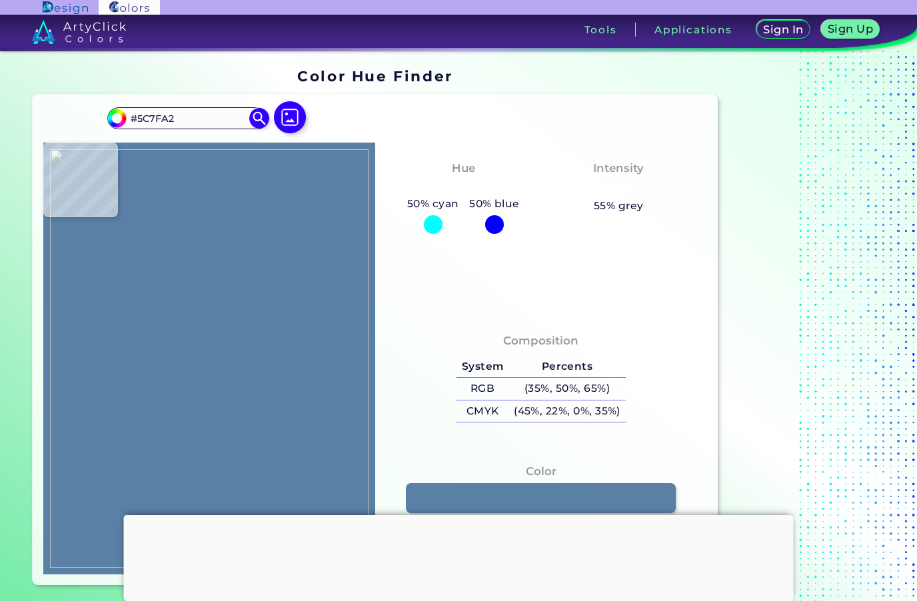
type input "#5b7fa3"
type input "#5B7FA3"
type input "#5e80a3"
type input "#5E80A3"
type input "#5b7da0"
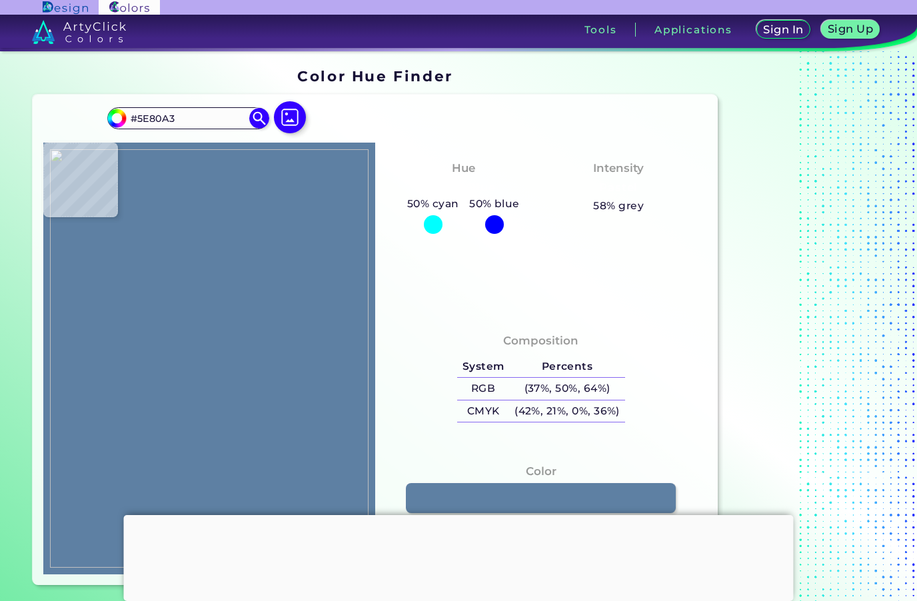
type input "#5B7DA0"
type input "#5a7c9f"
type input "#5A7C9F"
type input "#597b9e"
type input "#597B9E"
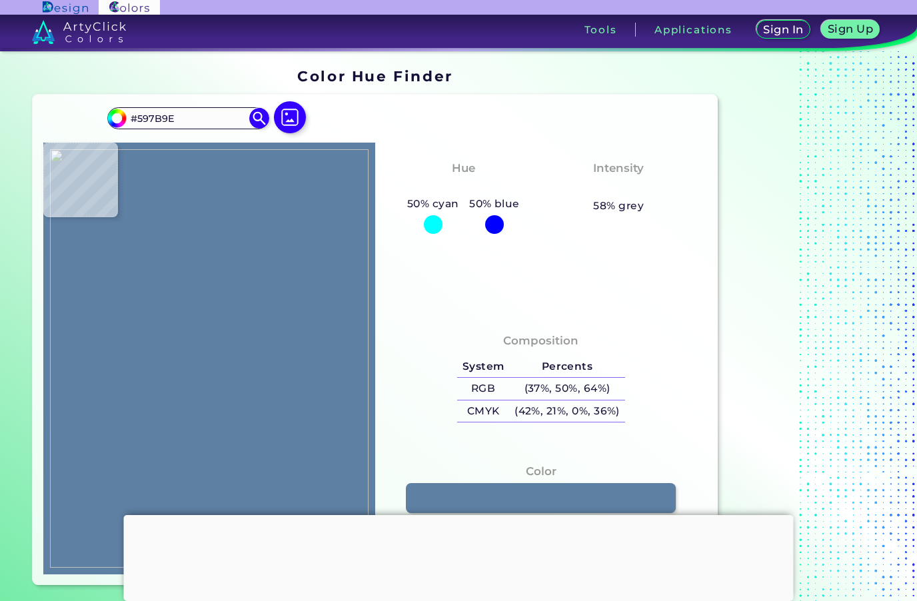
type input "#5a7c9f"
type input "#5A7C9F"
type input "#5c7ea1"
type input "#5C7EA1"
type input "#5c7d9e"
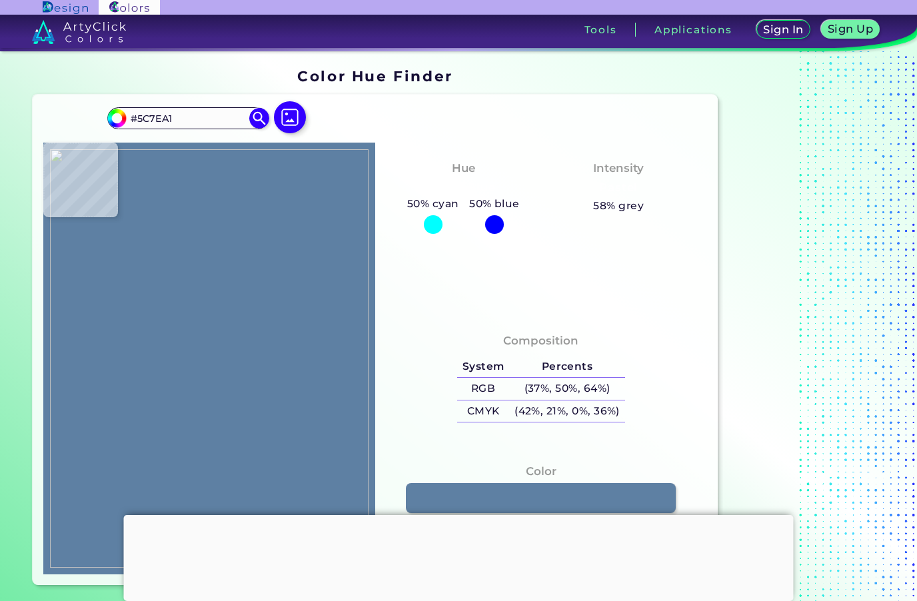
type input "#5C7D9E"
type input "#5e80a0"
type input "#5E80A0"
type input "#5f82a2"
type input "#5F82A2"
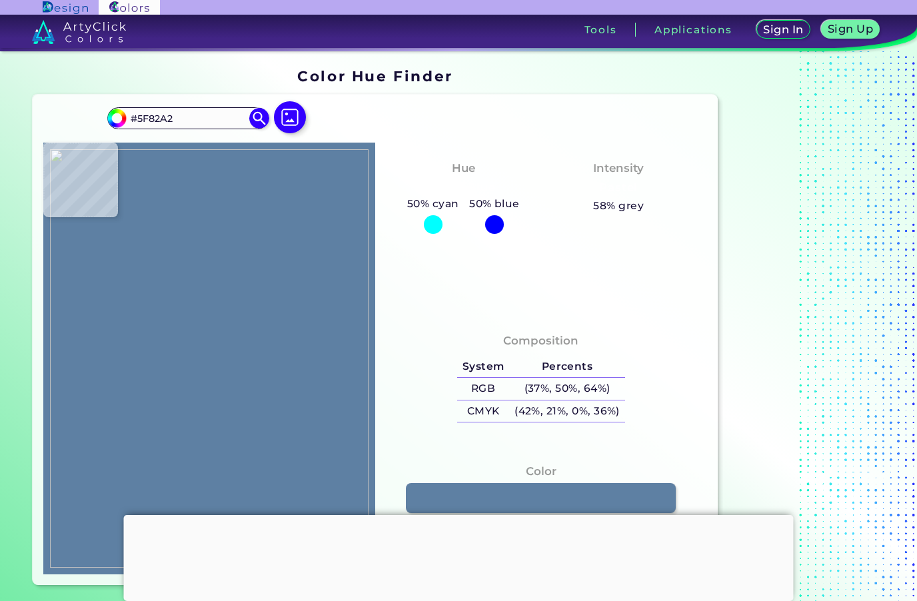
type input "#5d809f"
type input "#5D809F"
type input "#5c7f9f"
type input "#5C7F9F"
type input "#5f82a2"
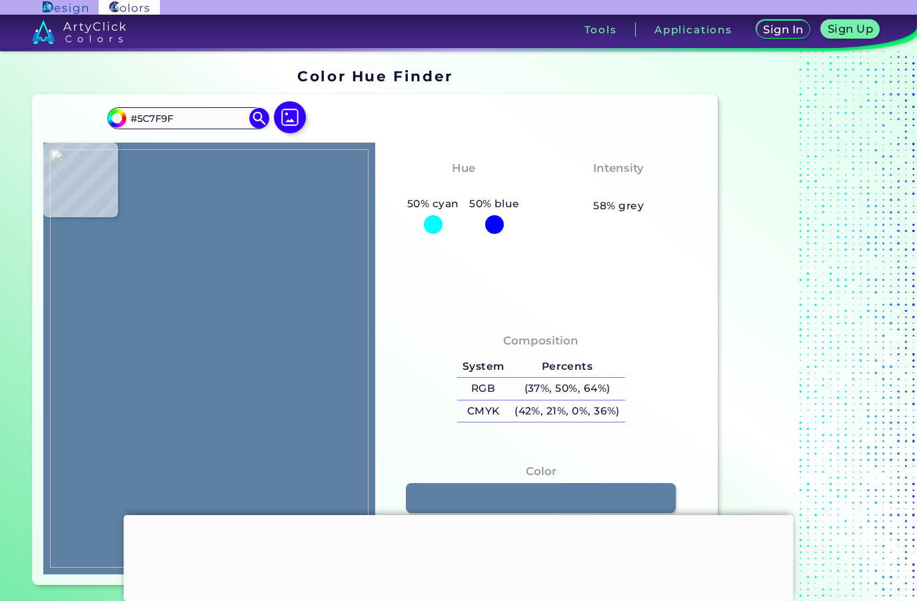
type input "#5F82A2"
type input "#5f81a4"
type input "#5F81A4"
type input "#5e81a3"
type input "#5E81A3"
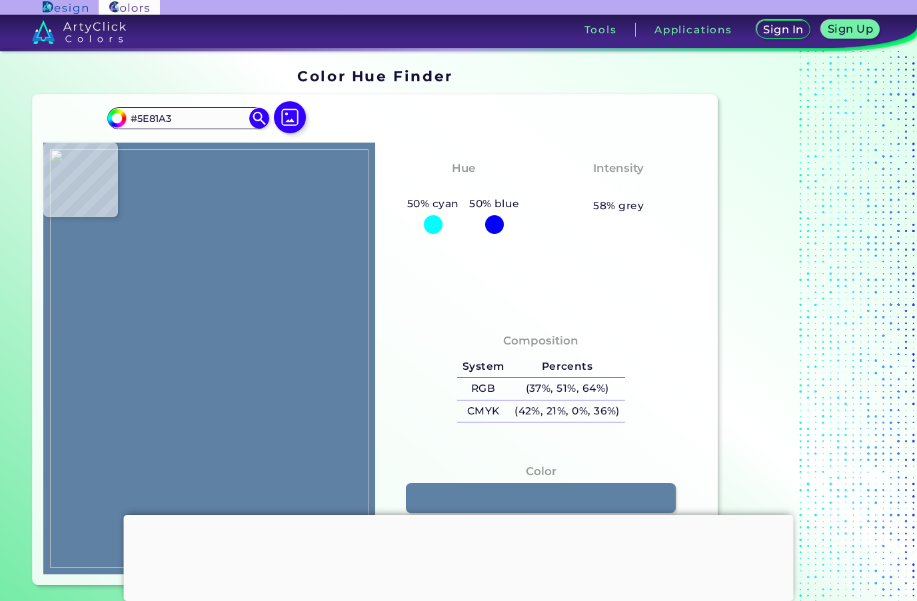
type input "#6084a6"
type input "#6084A6"
type input "#5f83a7"
type input "#5F83A7"
type input "#5c80a4"
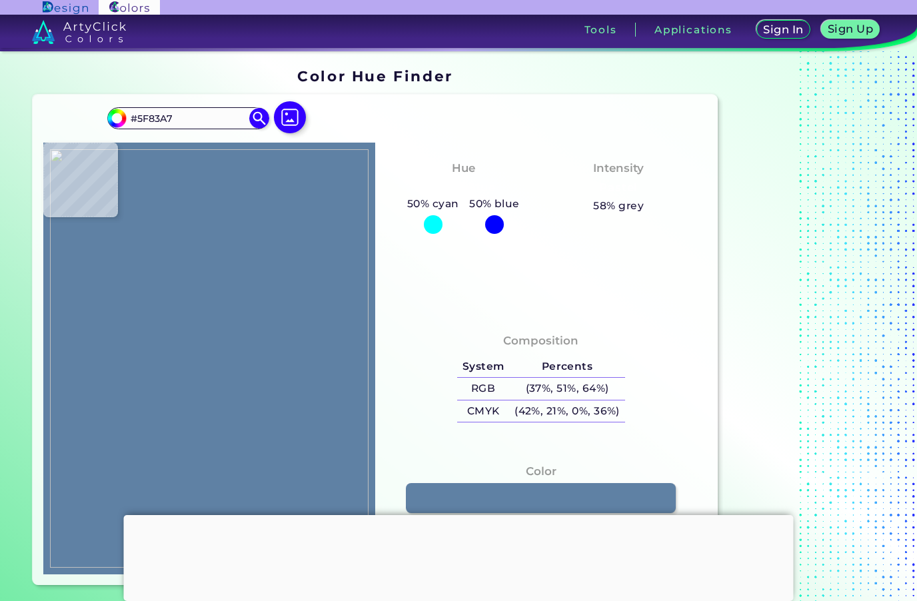
type input "#5C80A4"
type input "#5e81a6"
type input "#5E81A6"
type input "#587fa0"
type input "#587FA0"
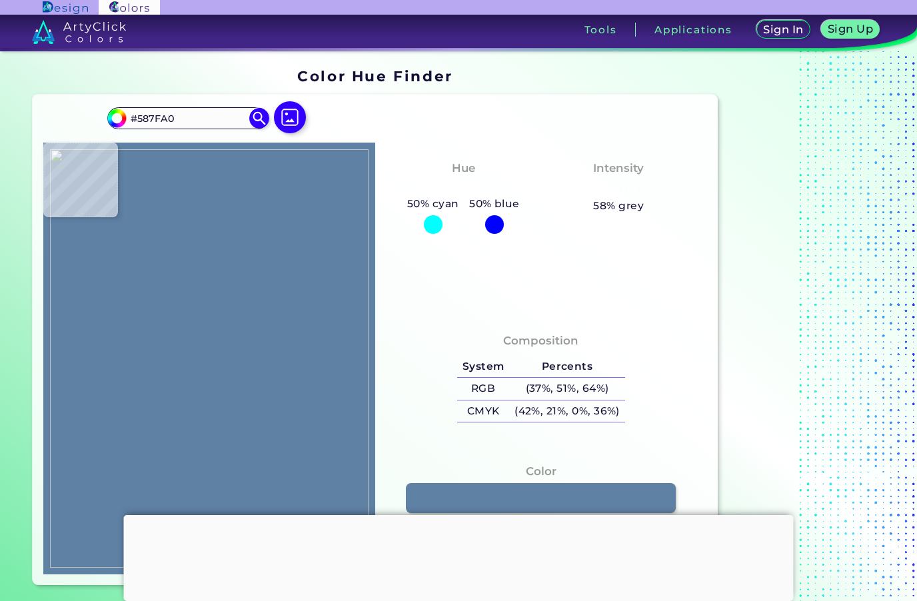
type input "#5f86a7"
type input "#5F86A7"
type input "#5b82a3"
type input "#5B82A3"
type input "#5a80a2"
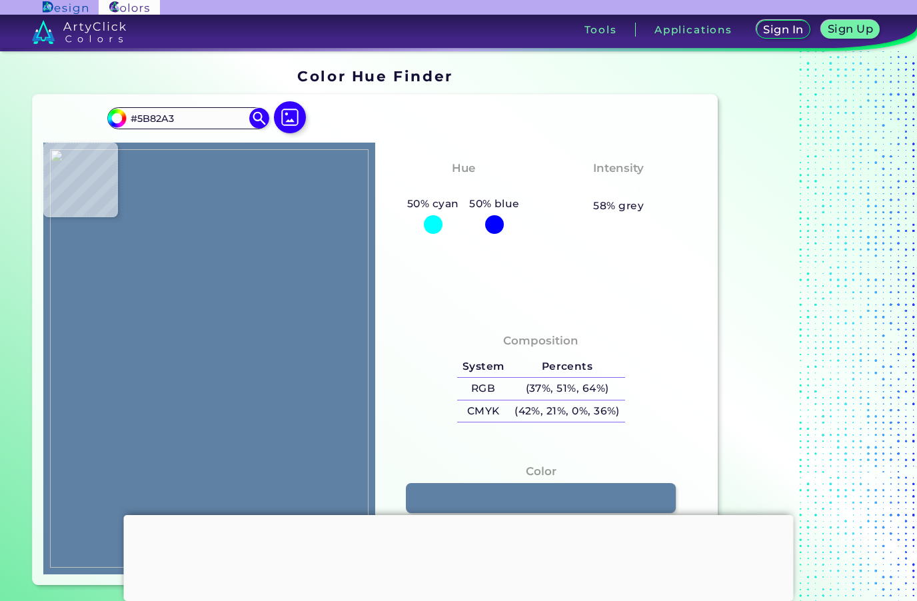
type input "#5A80A2"
type input "#6086a7"
type input "#6086A7"
type input "#5d84a5"
type input "#5D84A5"
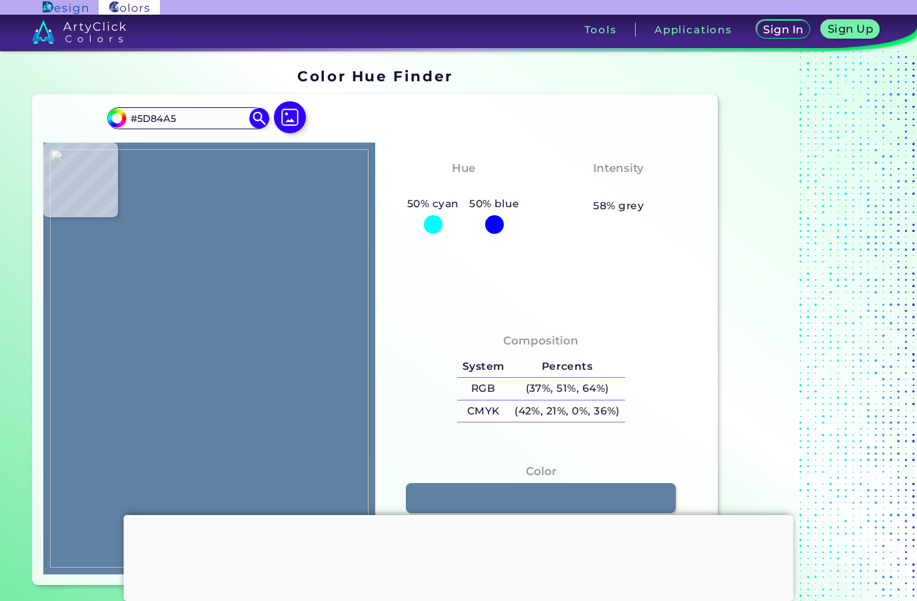
type input "#5a80a4"
type input "#5A80A4"
type input "#6289aa"
type input "#6289AA"
type input "#6288a9"
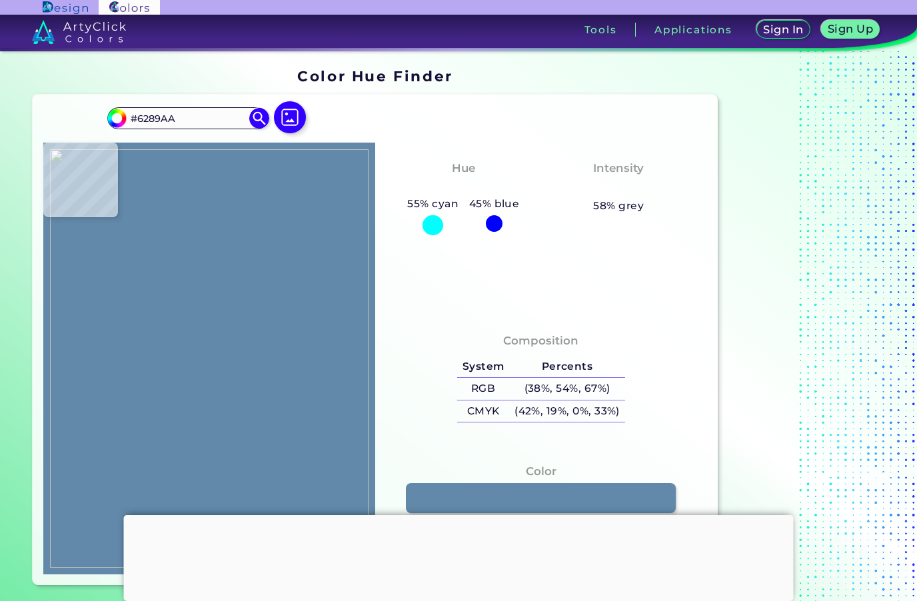
type input "#6288A9"
type input "#678baa"
type input "#678BAA"
type input "#648baa"
type input "#648BAA"
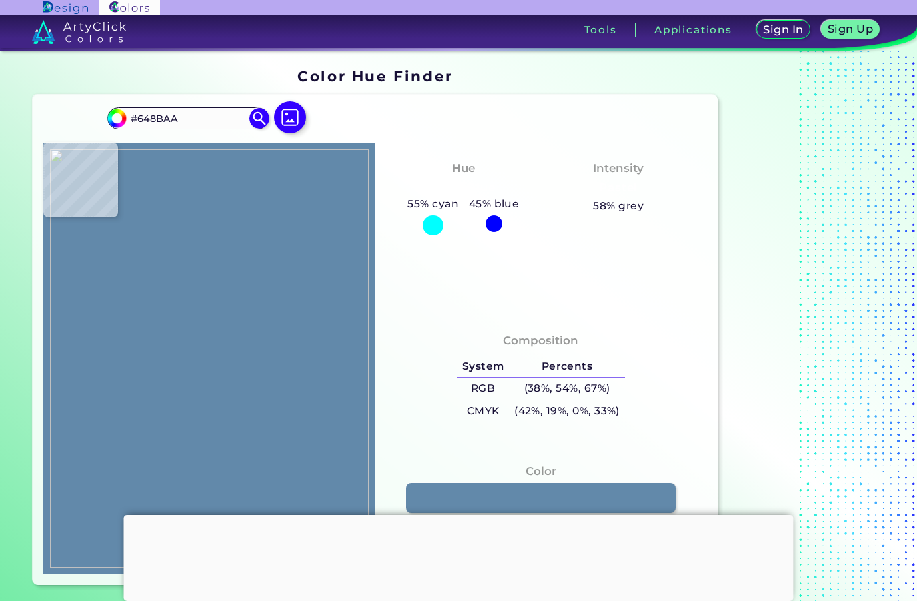
type input "#6c8a9c"
type input "#6C8A9C"
type input "#8d9495"
type input "#8D9495"
type input "#a49f98"
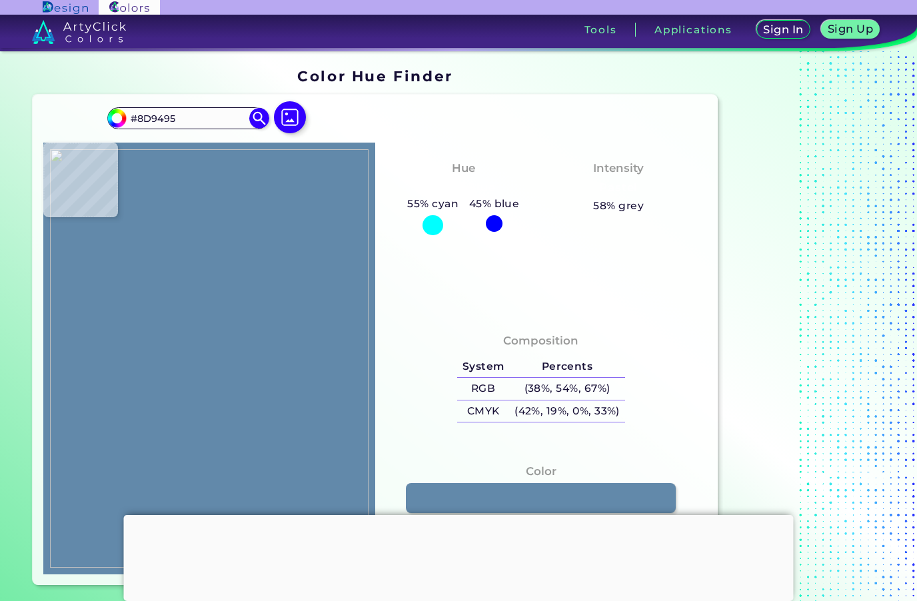
type input "#A49F98"
type input "#7e7563"
type input "#7E7563"
type input "#a59e8a"
type input "#A59E8A"
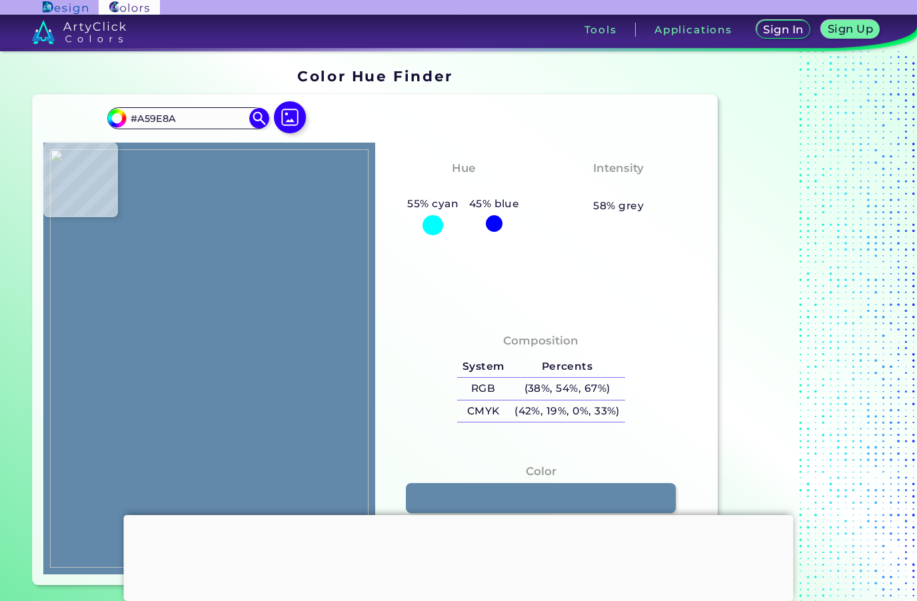
type input "#aaa490"
type input "#AAA490"
type input "#a9a491"
type input "#A9A491"
type input "#a7a18f"
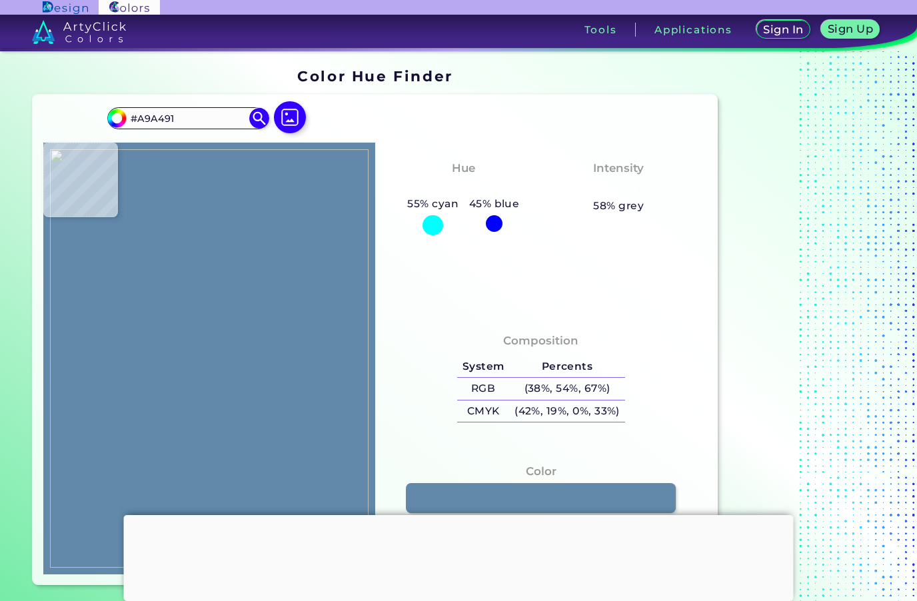
type input "#A7A18F"
type input "#ada696"
type input "#ADA696"
type input "#b2a89a"
type input "#B2A89A"
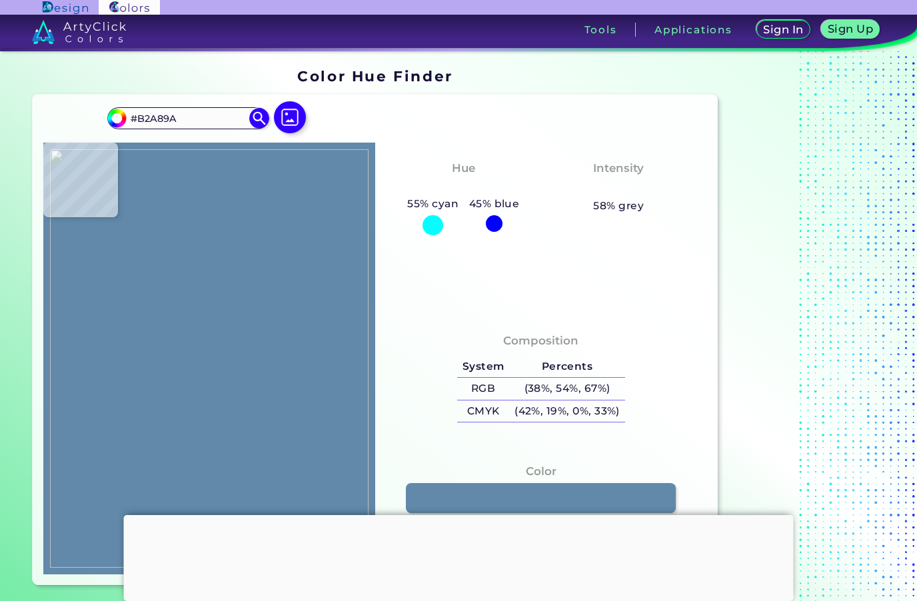
type input "#948c7d"
type input "#948C7D"
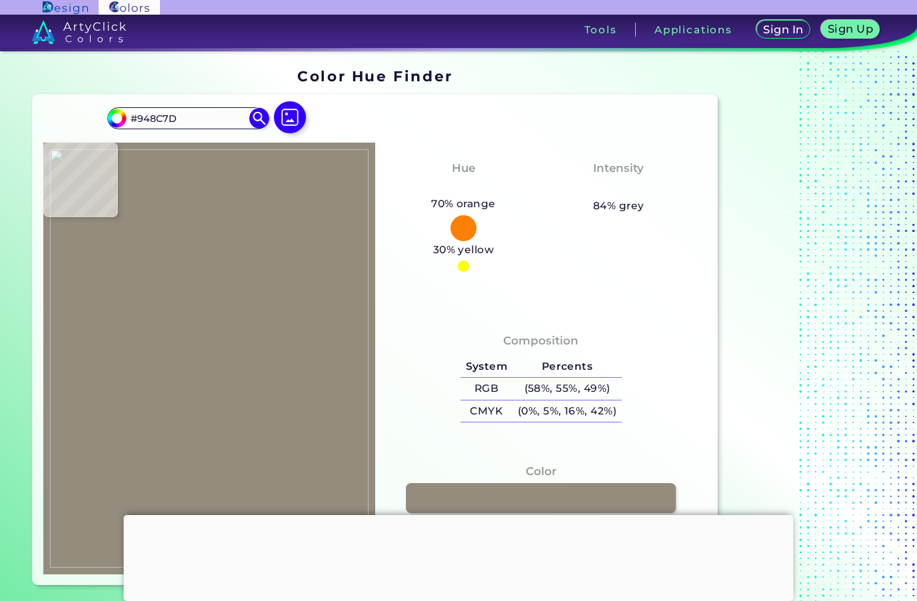
type input "#7a7164"
type input "#7A7164"
type input "#5f5148"
type input "#5F5148"
type input "#a4887f"
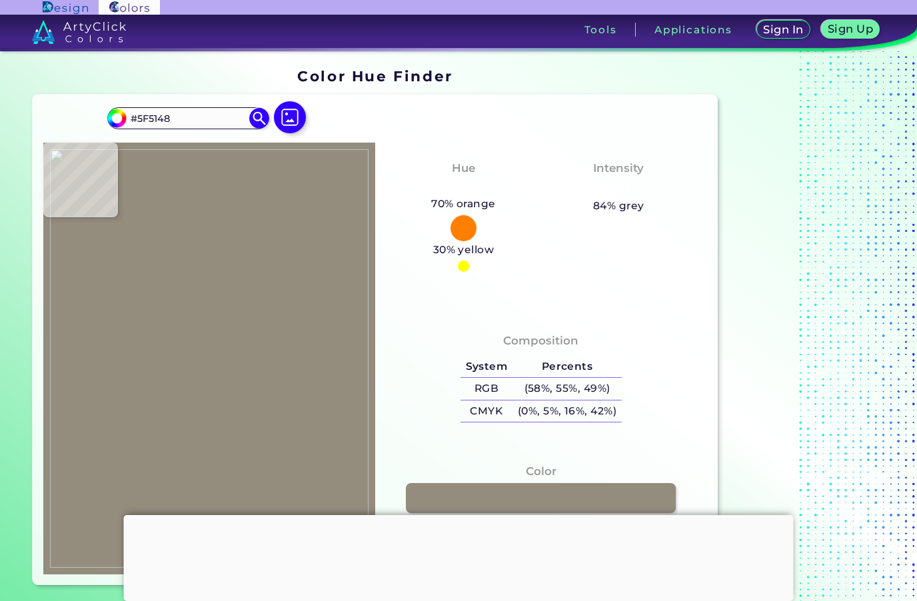
type input "#A4887F"
type input "#b07f79"
type input "#B07F79"
type input "#dda9a1"
type input "#DDA9A1"
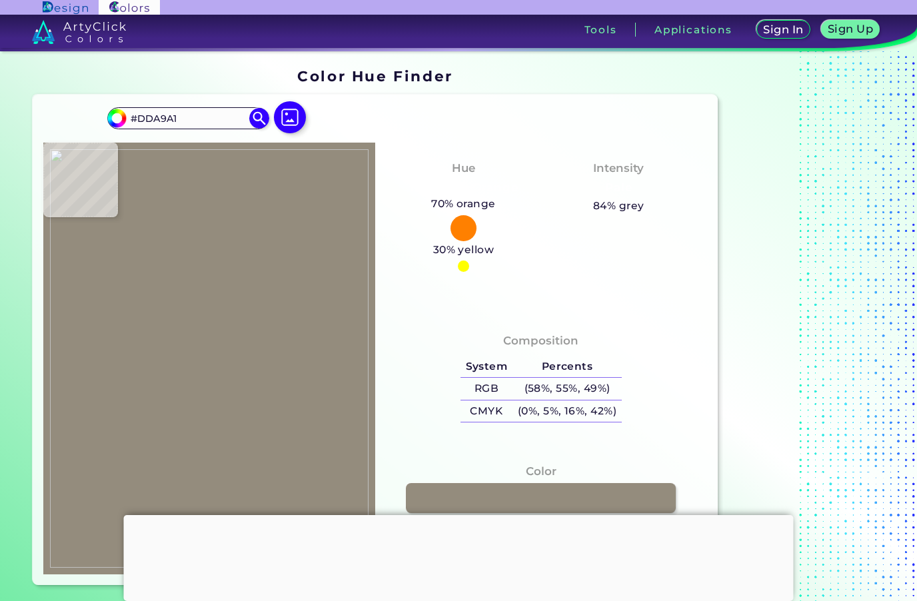
type input "#c69490"
type input "#C69490"
type input "#be8b89"
type input "#BE8B89"
type input "#b9969c"
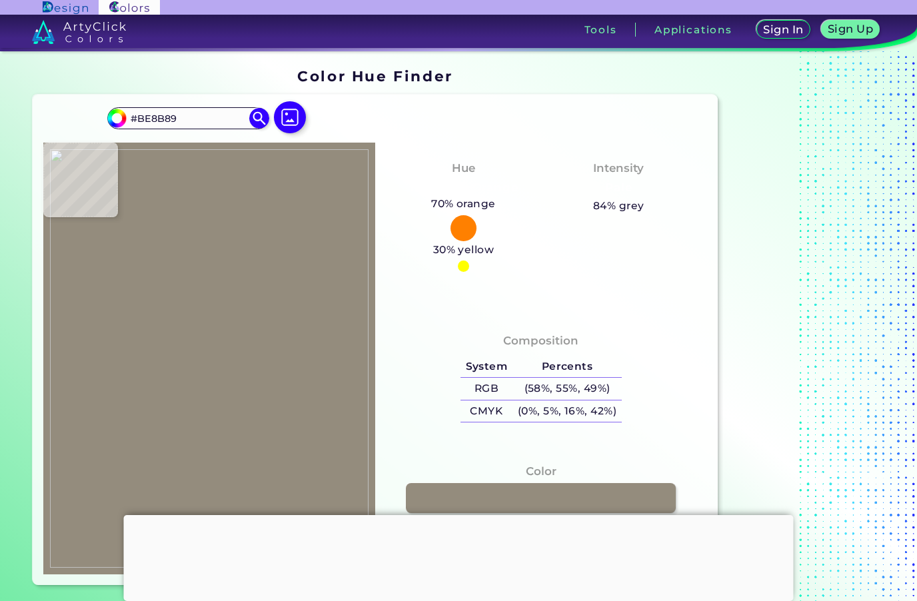
type input "#B9969C"
type input "#c6a5ac"
type input "#C6A5AC"
type input "#d5bbc5"
type input "#D5BBC5"
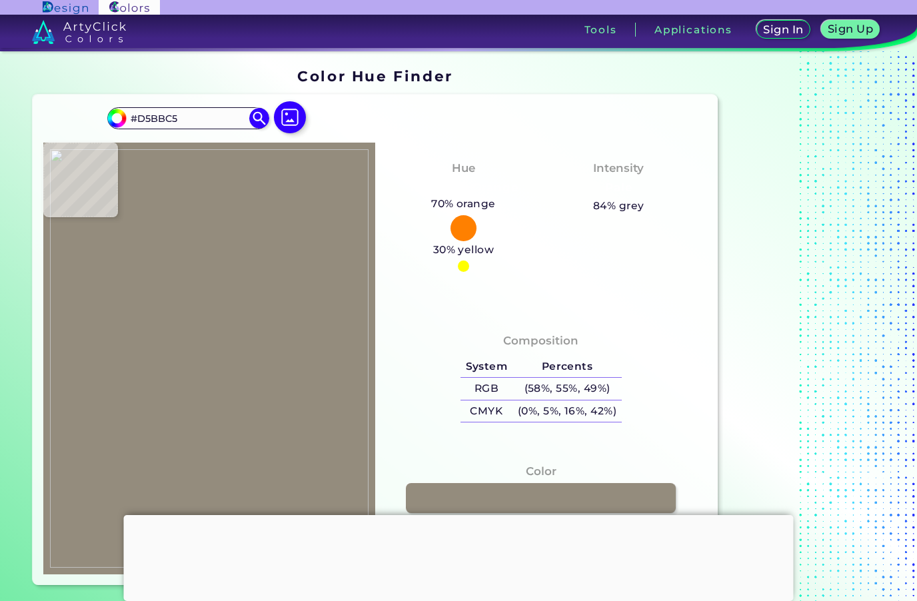
type input "#d6c3d0"
type input "#D6C3D0"
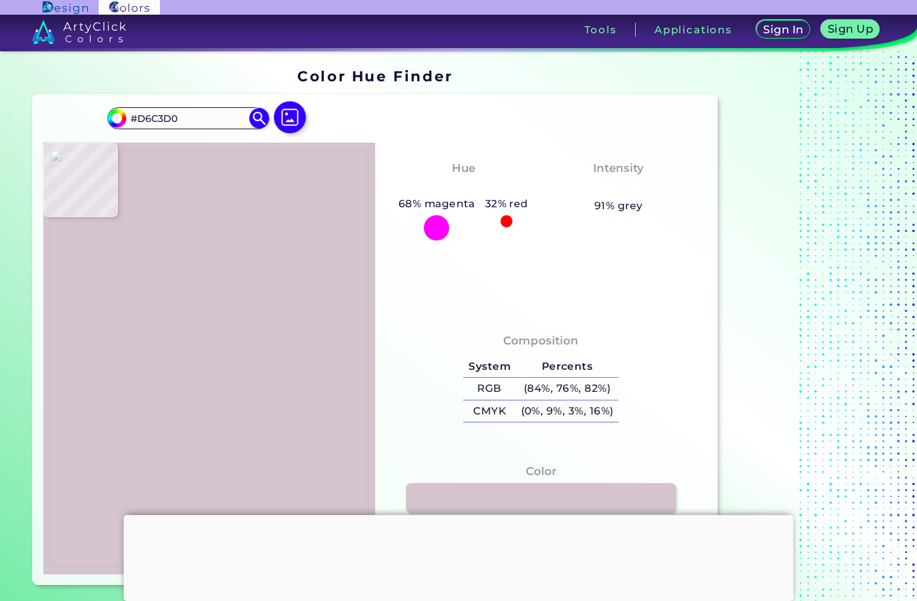
type input "#dac6d2"
type input "#DAC6D2"
type input "#d5c3c9"
type input "#D5C3C9"
type input "#ac8987"
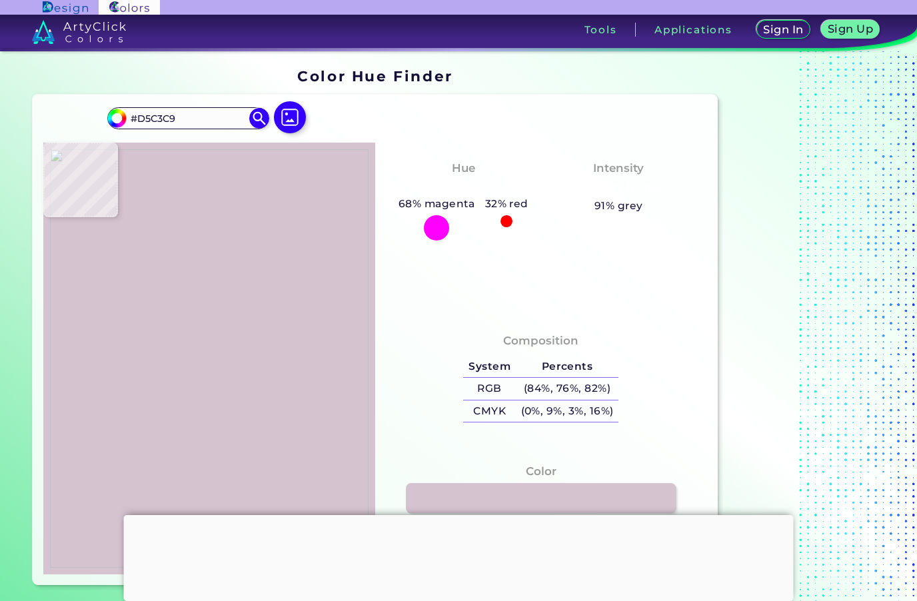
type input "#AC8987"
type input "#b27f78"
type input "#B27F78"
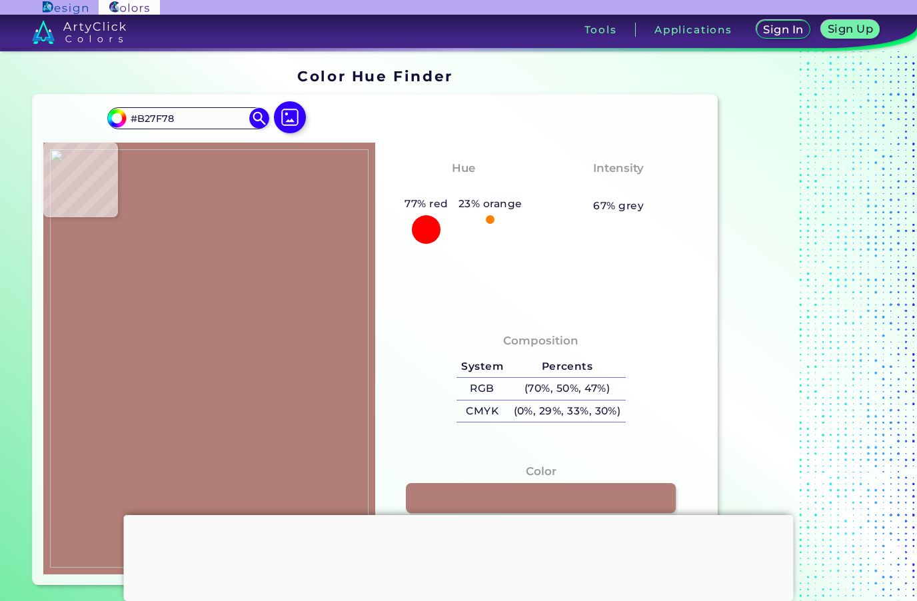
type input "#ba8e85"
type input "#BA8E85"
type input "#bd9c95"
type input "#BD9C95"
type input "#b69b92"
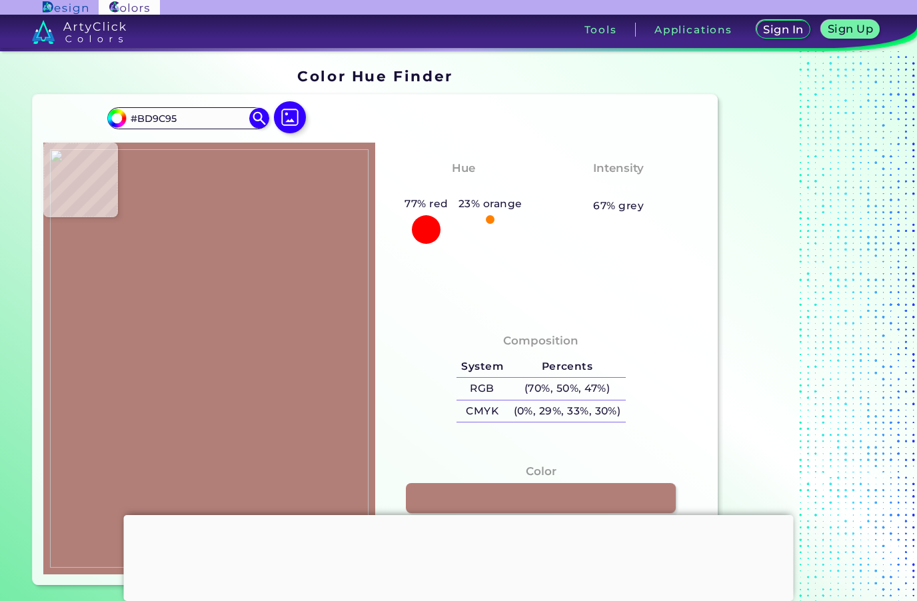
type input "#B69B92"
type input "#b19e90"
type input "#B19E90"
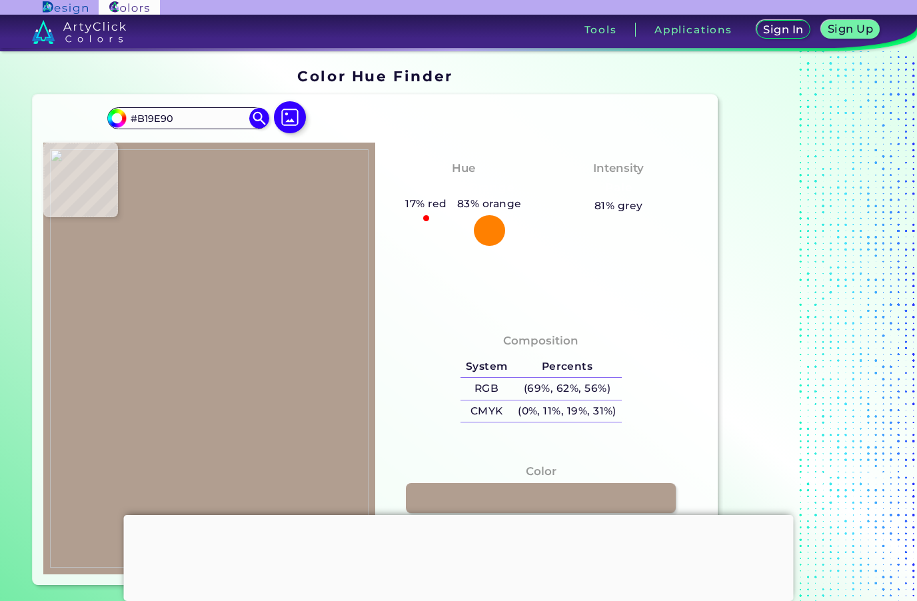
type input "#b6a395"
type input "#B6A395"
type input "#8f7f73"
type input "#8F7F73"
type input "#778b99"
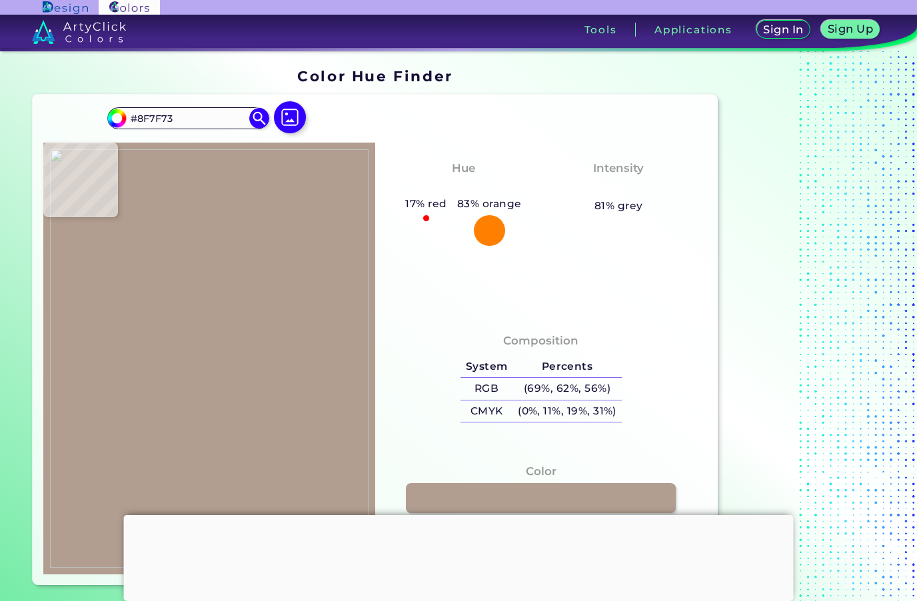
type input "#778B99"
type input "#9da0aa"
type input "#9DA0AA"
type input "#65859f"
type input "#65859F"
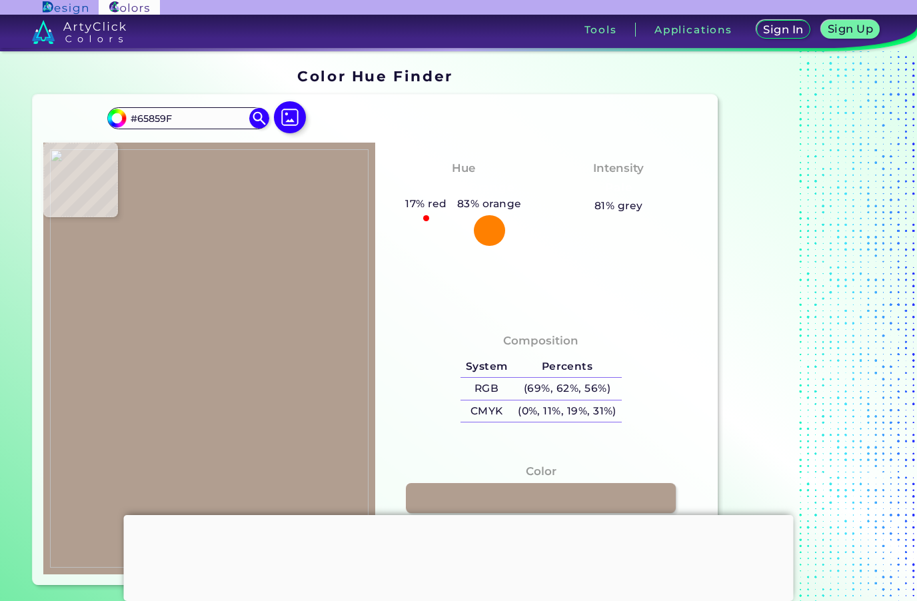
type input "#638aa7"
type input "#638AA7"
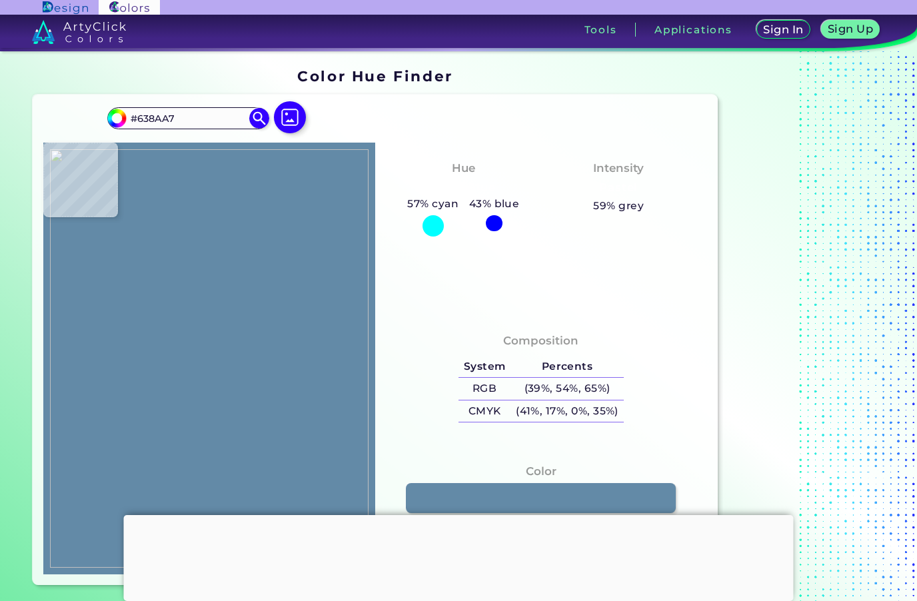
type input "#5b84a1"
type input "#5B84A1"
type input "#6188a8"
type input "#6188A8"
type input "#5d85a4"
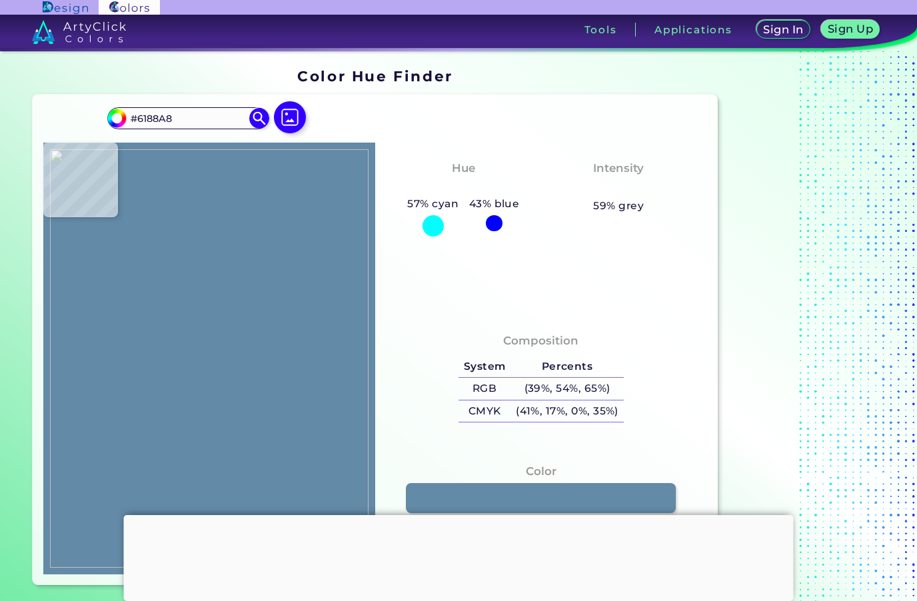
type input "#5D85A4"
type input "#6387a9"
type input "#6387A9"
type input "#6285a3"
type input "#6285A3"
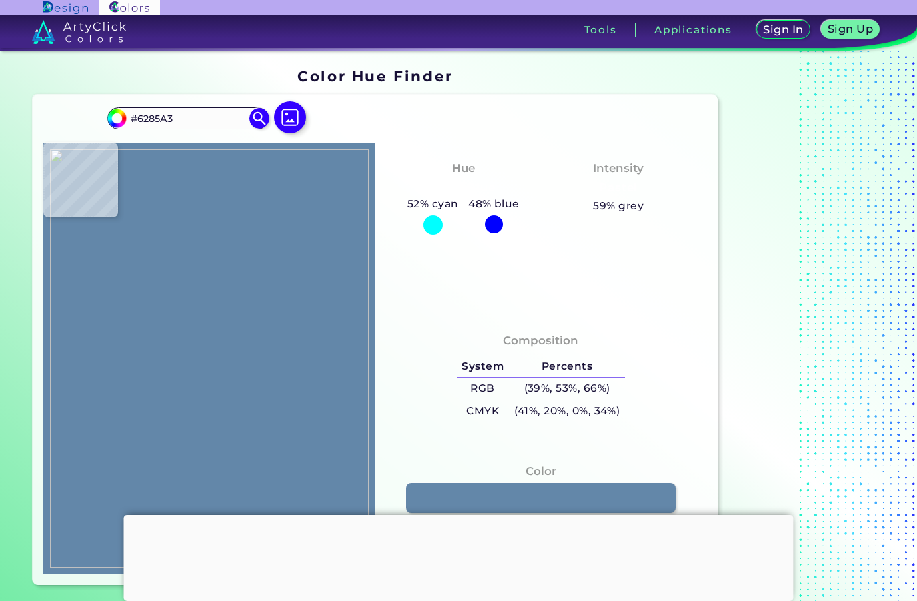
type input "#5a81a2"
type input "#5A81A2"
type input "#5c81a3"
type input "#5C81A3"
type input "#5e80a3"
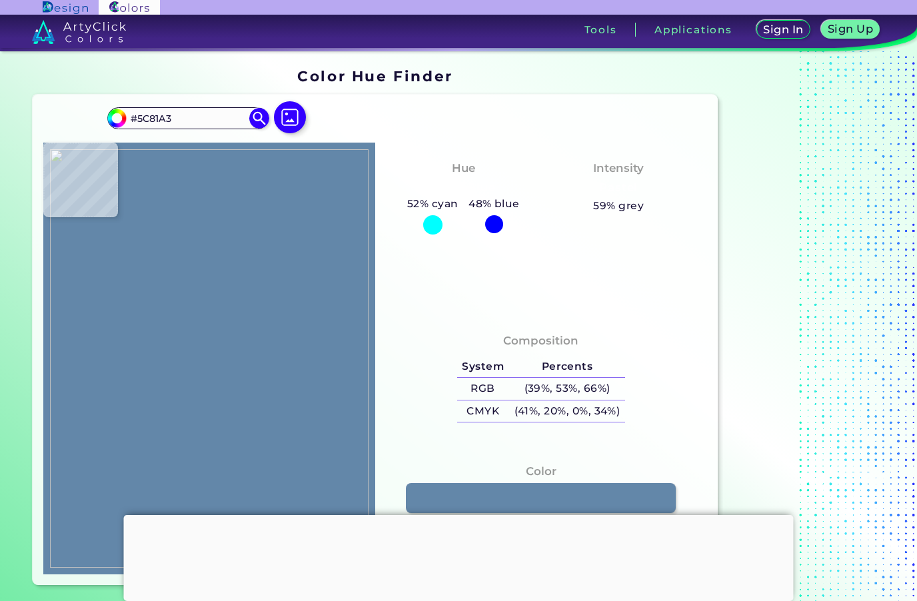
type input "#5E80A3"
type input "#537da1"
type input "#537DA1"
type input "#557da0"
type input "#557DA0"
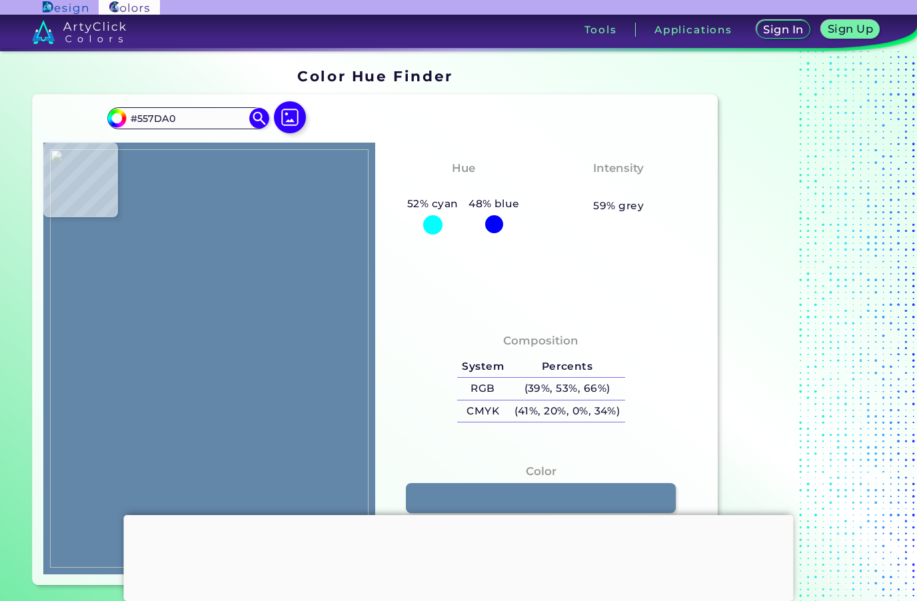
type input "#547c9f"
type input "#547C9F"
type input "#51779c"
type input "#51779C"
type input "#56799f"
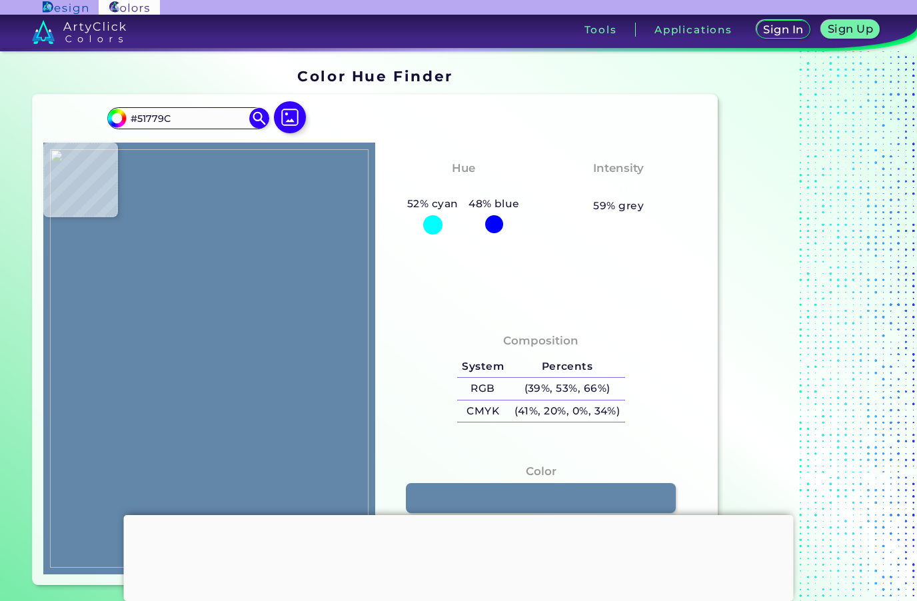
type input "#56799F"
type input "#5879a2"
type input "#5879A2"
type input "#51749a"
type input "#51749A"
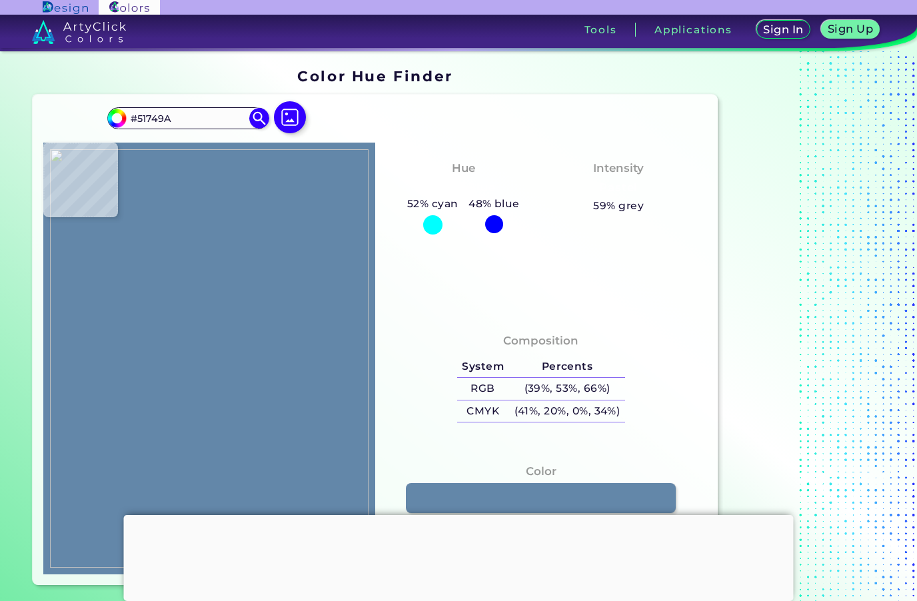
type input "#56789d"
type input "#56789D"
type input "#58819f"
type input "#58819F"
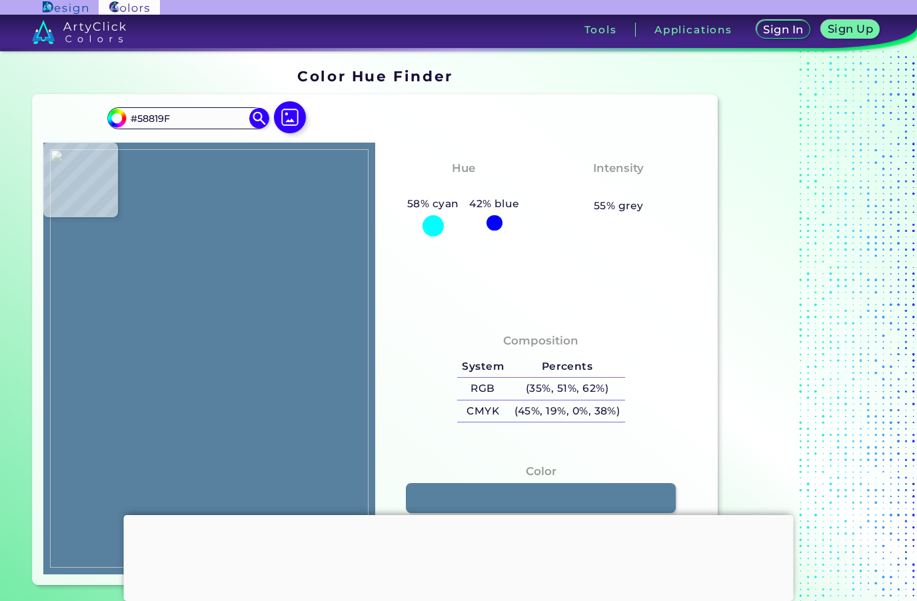
type input "#5780a3"
type input "#5780A3"
type input "#5d86a4"
type input "#5D86A4"
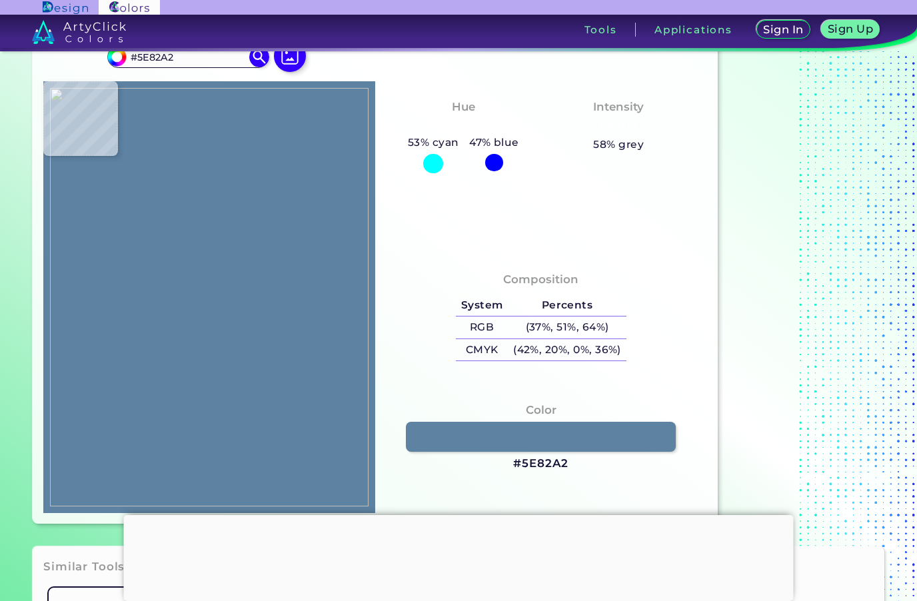
scroll to position [49, 0]
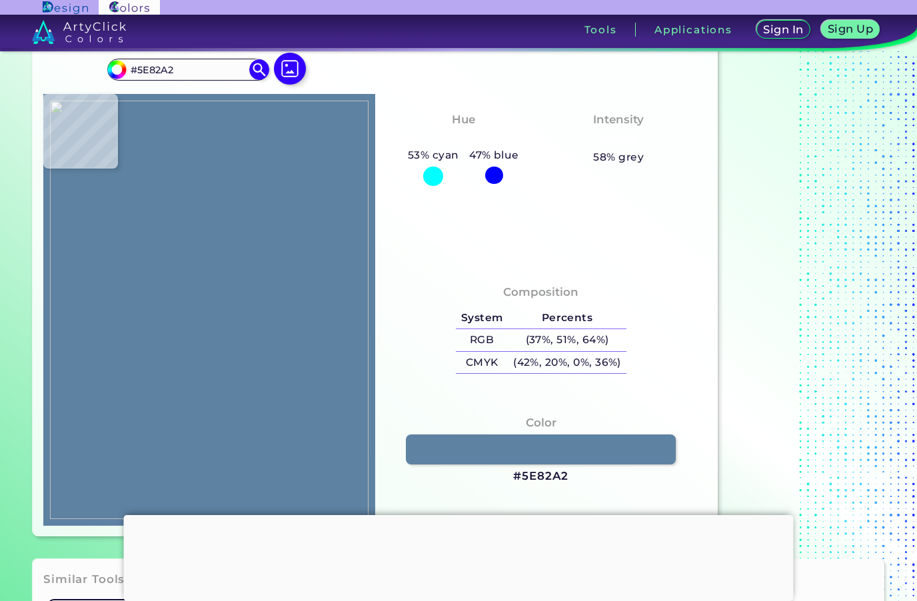
click at [288, 63] on img at bounding box center [290, 69] width 32 height 32
click at [0, 0] on input "file" at bounding box center [0, 0] width 0 height 0
click at [287, 67] on img at bounding box center [290, 69] width 32 height 32
click at [0, 0] on input "file" at bounding box center [0, 0] width 0 height 0
